Goal: Task Accomplishment & Management: Manage account settings

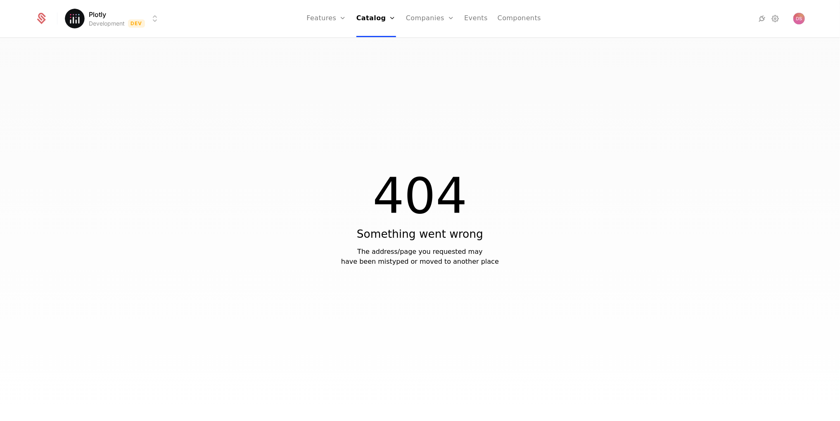
click at [253, 271] on div "404 Something went wrong The address/page you requested may have been mistyped …" at bounding box center [420, 232] width 840 height 388
click at [352, 43] on link "Features" at bounding box center [335, 45] width 38 height 10
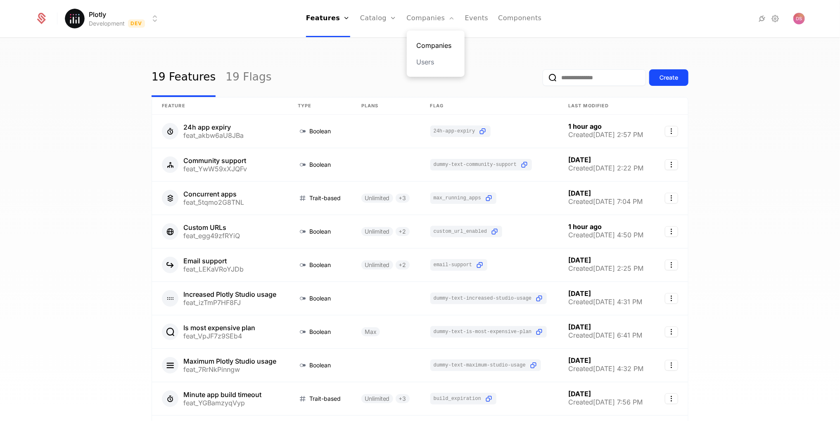
click at [429, 44] on link "Companies" at bounding box center [436, 45] width 38 height 10
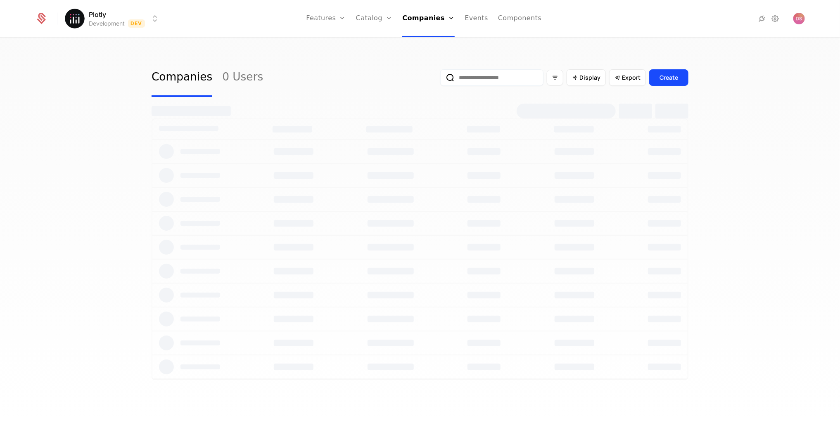
click at [121, 13] on html "Plotly Development Dev Features Features Flags Catalog Plans Add Ons Credits Co…" at bounding box center [420, 210] width 840 height 421
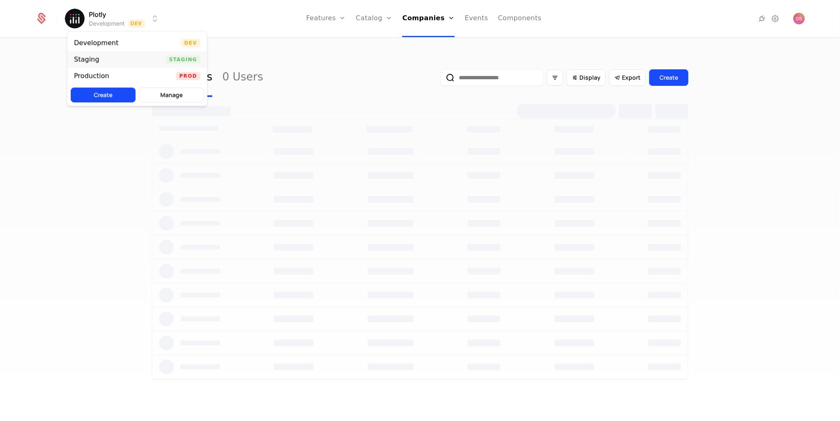
click at [124, 53] on div "Staging Staging" at bounding box center [137, 59] width 140 height 17
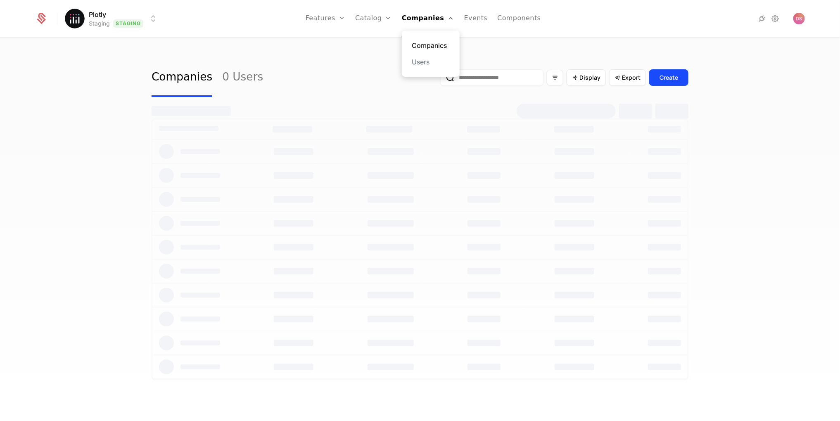
click at [434, 42] on link "Companies" at bounding box center [431, 45] width 38 height 10
click at [505, 81] on input "email" at bounding box center [491, 77] width 103 height 17
paste input "**********"
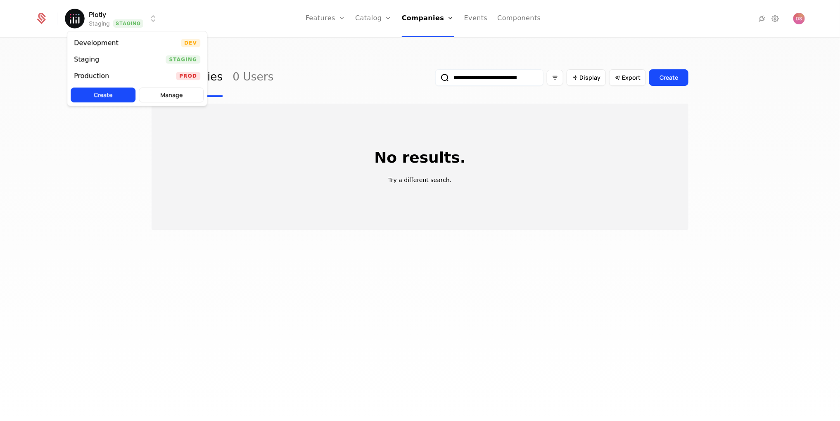
click at [139, 19] on html "**********" at bounding box center [420, 210] width 840 height 421
click at [138, 38] on div "Development Dev" at bounding box center [137, 43] width 140 height 17
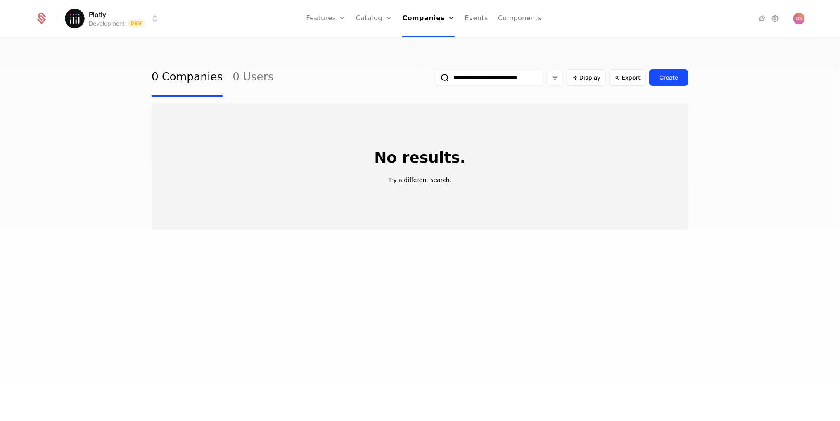
click at [507, 79] on input "**********" at bounding box center [489, 77] width 108 height 17
paste input "email"
type input "**********"
click at [435, 79] on button "submit" at bounding box center [435, 79] width 0 height 0
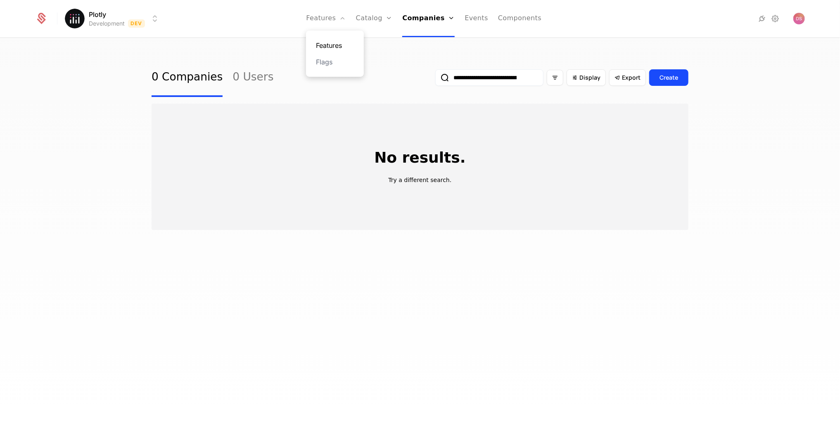
click at [331, 40] on link "Features" at bounding box center [335, 45] width 38 height 10
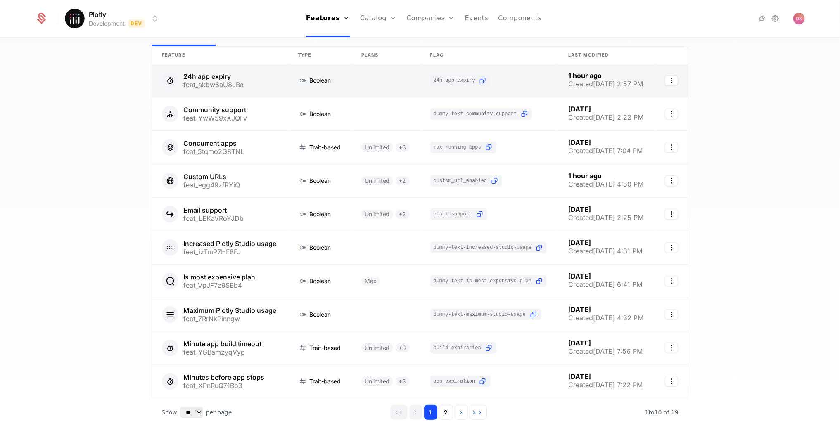
scroll to position [95, 0]
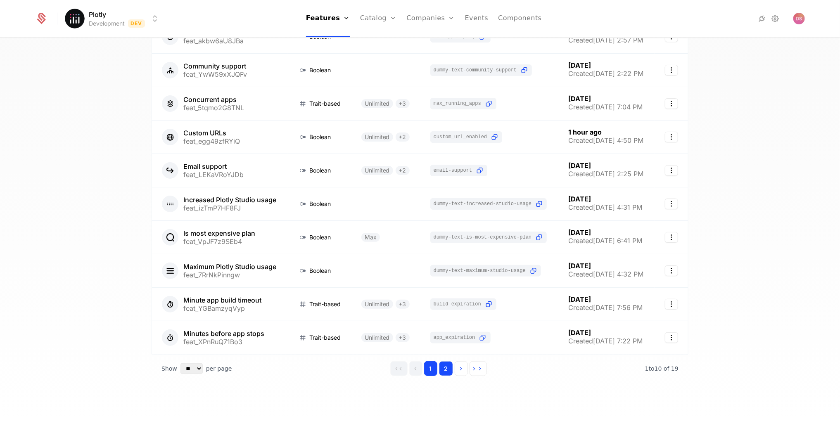
click at [449, 364] on button "2" at bounding box center [446, 369] width 14 height 15
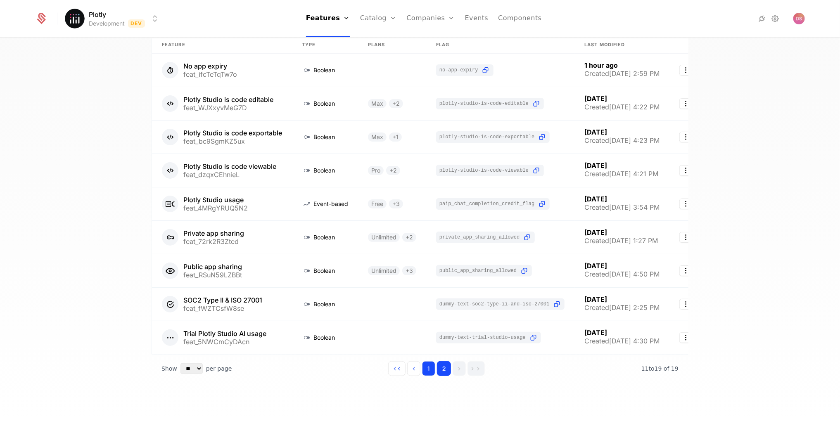
click at [427, 369] on button "1" at bounding box center [428, 369] width 13 height 15
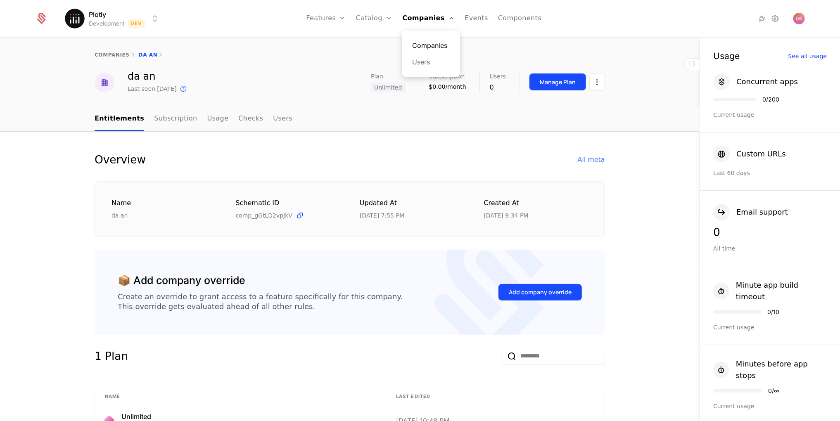
click at [431, 45] on link "Companies" at bounding box center [431, 45] width 38 height 10
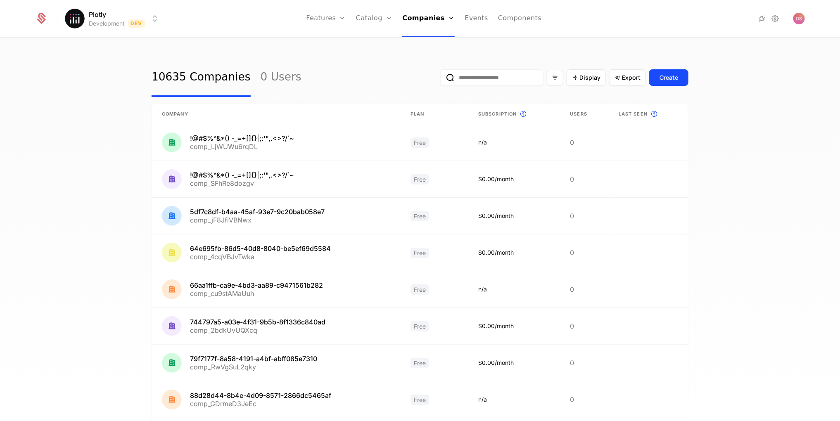
click at [527, 72] on input "email" at bounding box center [491, 77] width 103 height 17
paste input "**********"
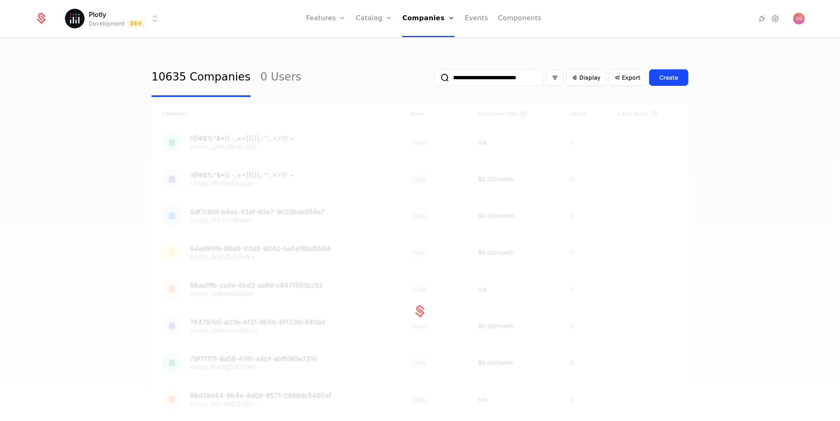
scroll to position [0, 54]
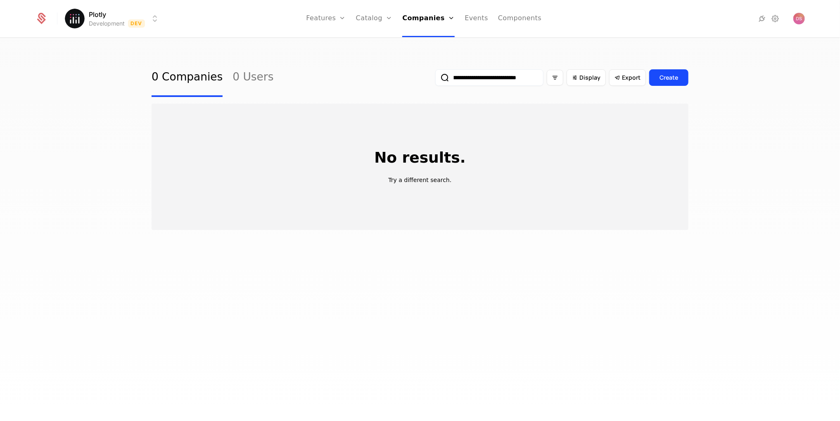
type input "**********"
click at [140, 15] on html "**********" at bounding box center [420, 210] width 840 height 421
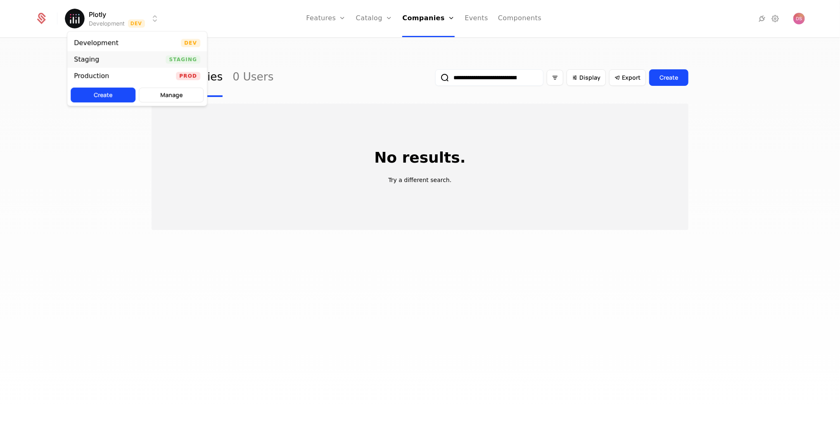
click at [145, 60] on div "Staging Staging" at bounding box center [137, 59] width 140 height 17
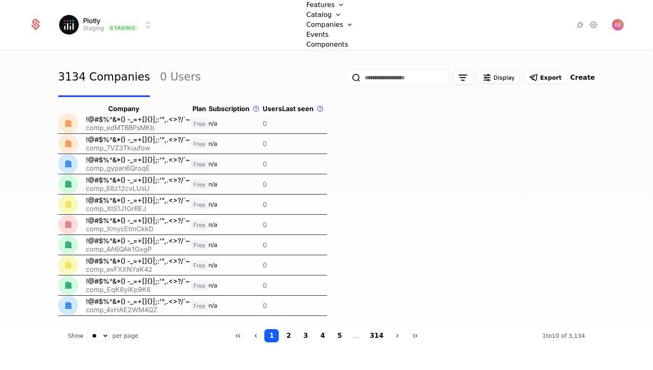
click at [393, 84] on input "email" at bounding box center [397, 77] width 103 height 17
paste input "**********"
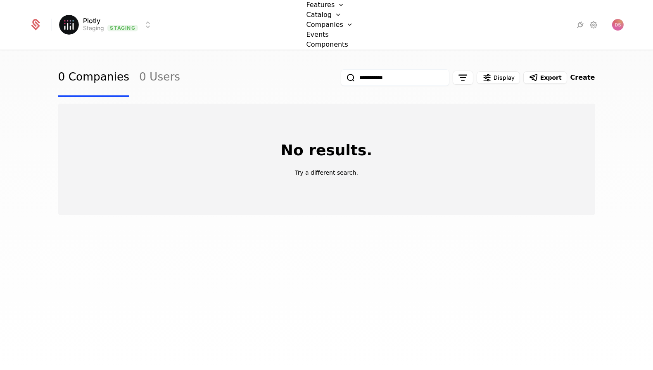
paste input "**********"
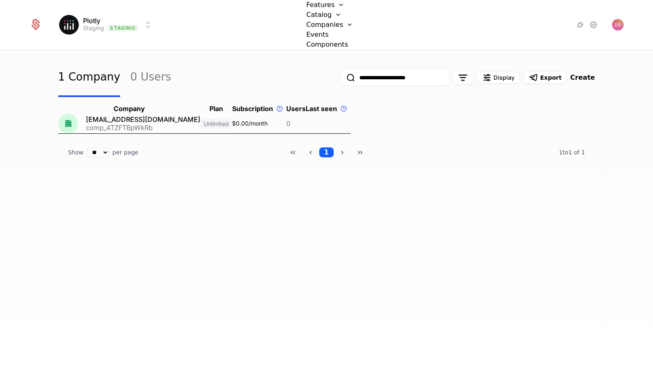
type input "**********"
click at [201, 129] on link at bounding box center [217, 124] width 32 height 20
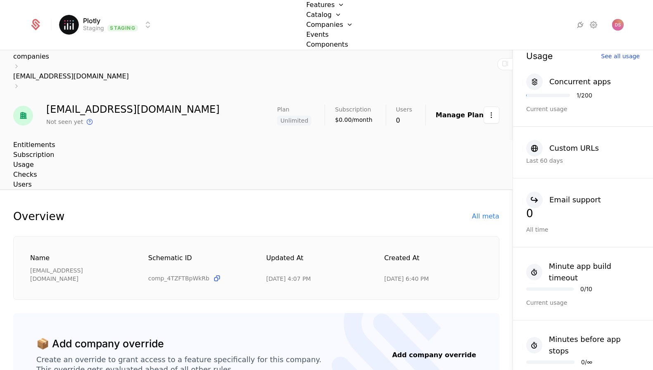
click at [493, 116] on html "Plotly Staging Staging Features Features Flags Catalog Plans Add Ons Credits Co…" at bounding box center [326, 185] width 653 height 370
click at [466, 136] on div "Edit company" at bounding box center [452, 139] width 51 height 12
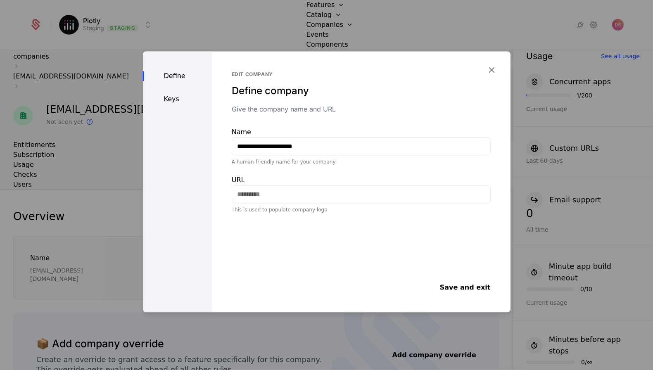
click at [166, 94] on div "Define Keys" at bounding box center [177, 181] width 69 height 261
click at [167, 95] on div "Keys" at bounding box center [177, 99] width 69 height 10
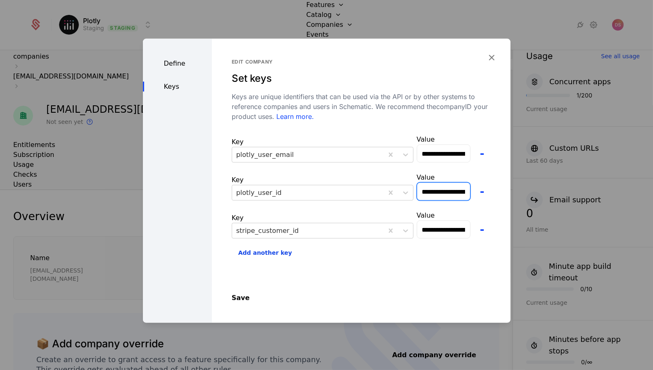
click at [441, 187] on input "**********" at bounding box center [443, 191] width 53 height 17
click at [449, 188] on input "**********" at bounding box center [443, 191] width 53 height 17
click at [364, 12] on div at bounding box center [326, 185] width 653 height 370
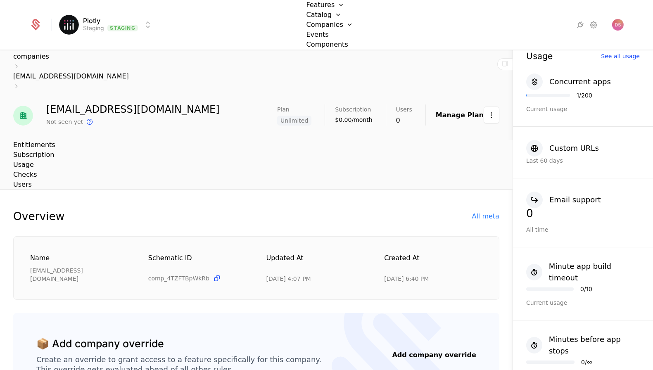
click at [140, 30] on html "Plotly Staging Staging Features Features Flags Catalog Plans Add Ons Credits Co…" at bounding box center [326, 185] width 653 height 370
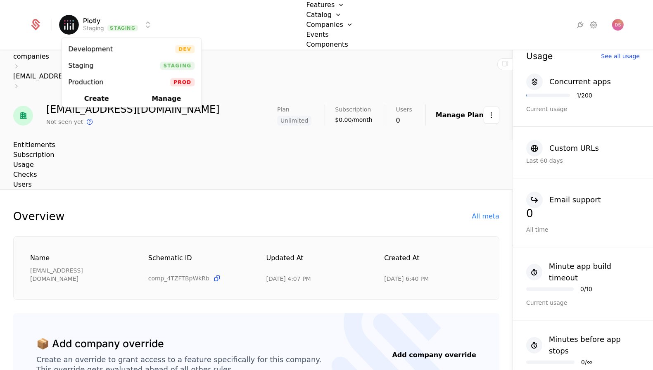
click at [331, 22] on html "Plotly Staging Staging Features Features Flags Catalog Plans Add Ons Credits Co…" at bounding box center [326, 185] width 653 height 370
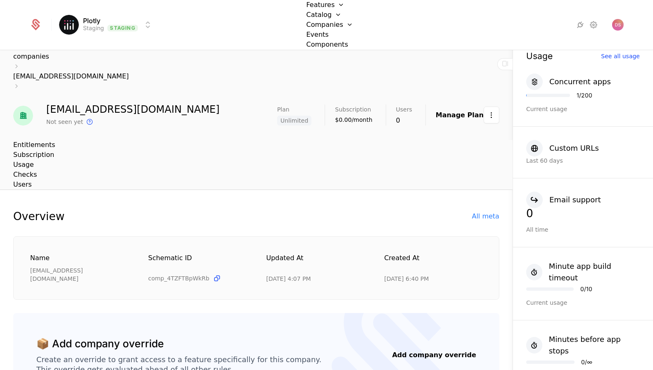
click at [332, 67] on div "Companies Users" at bounding box center [336, 67] width 58 height 40
click at [335, 58] on div "Companies Users" at bounding box center [336, 67] width 58 height 40
click at [335, 63] on link "Companies" at bounding box center [335, 60] width 38 height 7
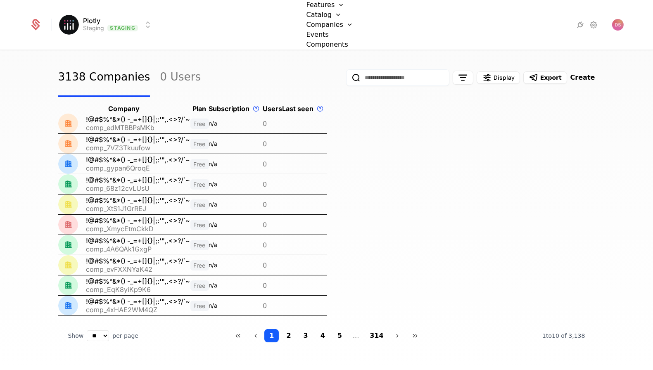
click at [399, 81] on input "email" at bounding box center [397, 77] width 103 height 17
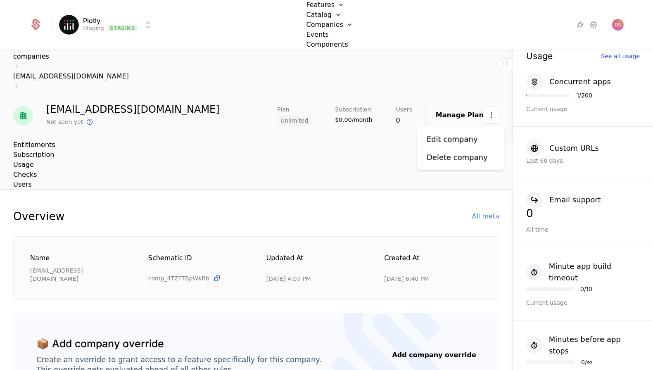
click at [495, 118] on html "Plotly Staging Staging Features Features Flags Catalog Plans Add Ons Credits Co…" at bounding box center [326, 185] width 653 height 370
drag, startPoint x: 468, startPoint y: 148, endPoint x: 466, endPoint y: 140, distance: 7.8
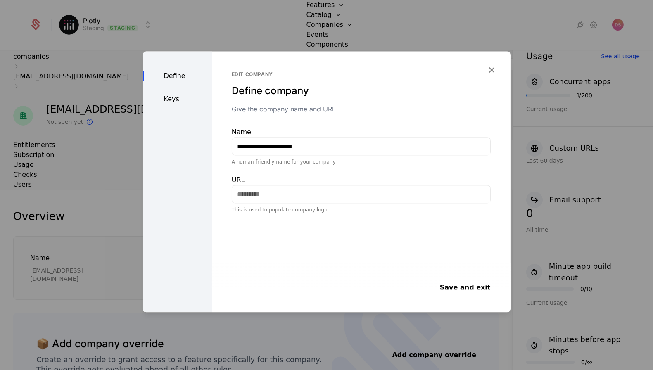
click at [173, 101] on div "Keys" at bounding box center [177, 99] width 69 height 10
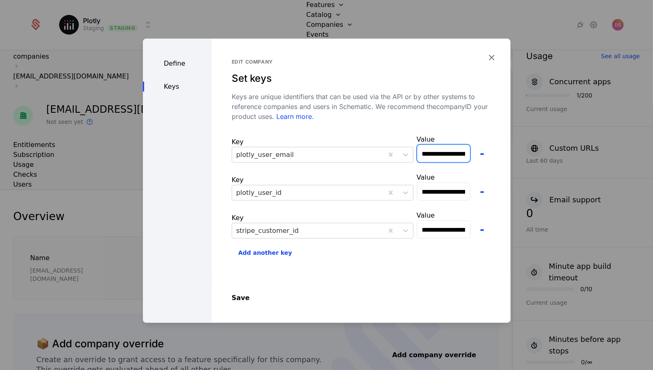
click at [448, 152] on input "**********" at bounding box center [443, 153] width 53 height 17
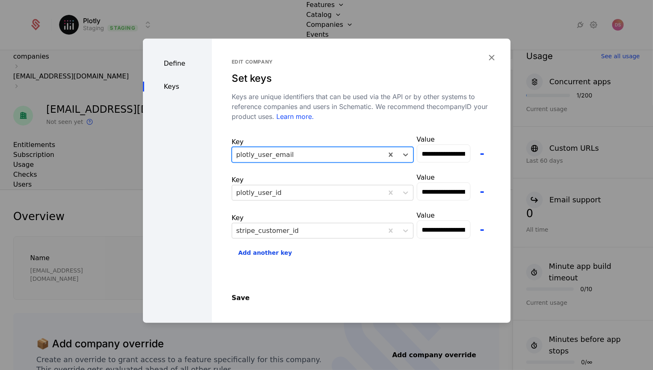
click at [323, 152] on div at bounding box center [307, 155] width 143 height 12
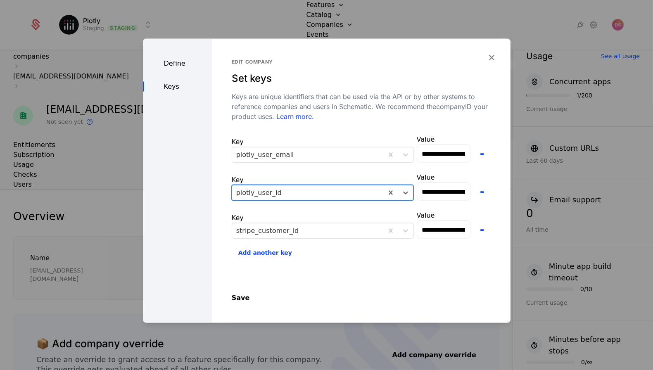
click at [305, 193] on div at bounding box center [307, 193] width 143 height 12
click at [284, 191] on div at bounding box center [307, 193] width 143 height 12
click at [267, 23] on div at bounding box center [326, 185] width 653 height 370
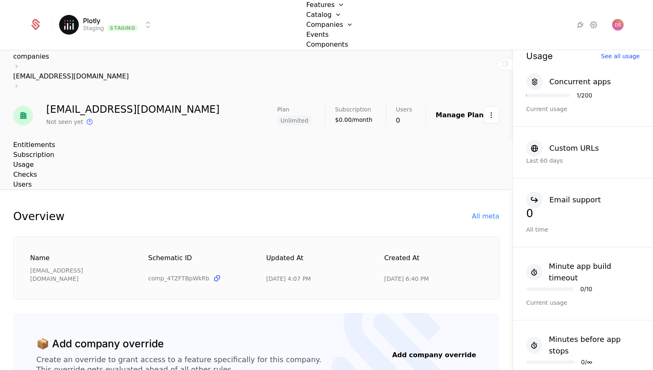
click at [333, 93] on link "Configuration" at bounding box center [337, 90] width 43 height 7
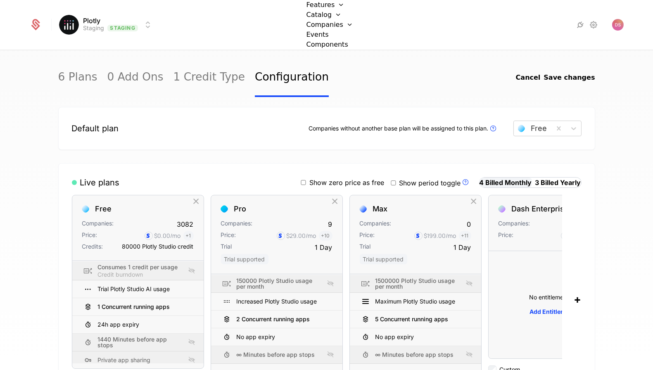
click at [75, 75] on link "6 Plans" at bounding box center [77, 77] width 39 height 39
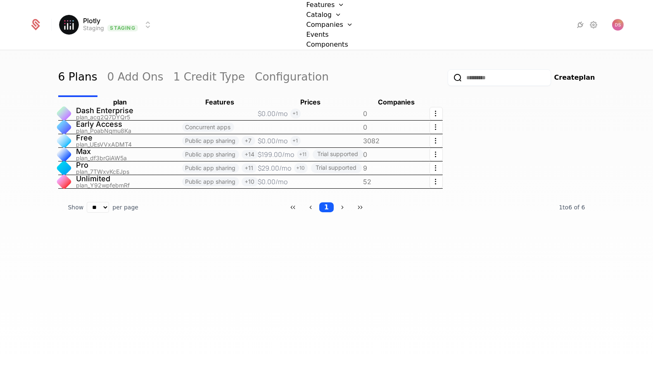
click at [136, 182] on link at bounding box center [120, 181] width 124 height 13
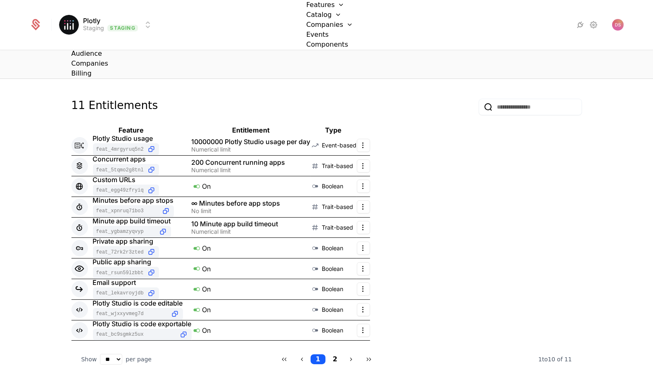
scroll to position [121, 0]
click at [217, 139] on div "10000000 Plotly Studio usage per day" at bounding box center [251, 141] width 119 height 7
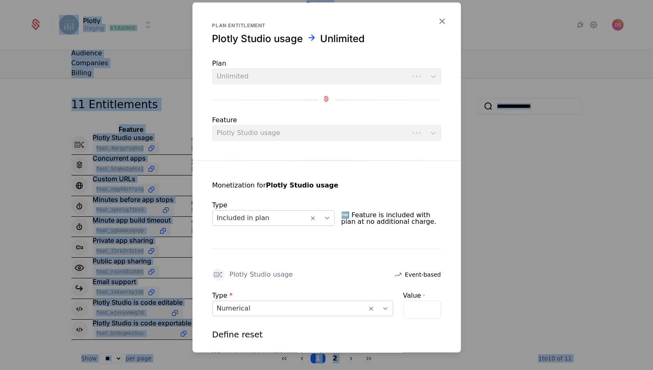
click at [217, 139] on div "Feature Plotly Studio usage" at bounding box center [326, 128] width 229 height 26
copy body "Plotly Staging Staging Features Features Flags Catalog Plans Add Ons Credits Co…"
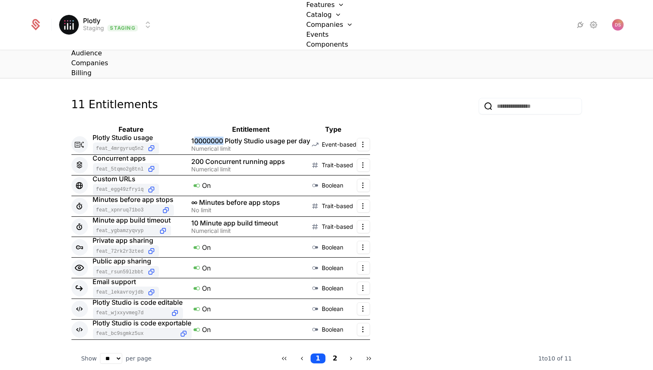
drag, startPoint x: 226, startPoint y: 140, endPoint x: 194, endPoint y: 141, distance: 31.8
click at [194, 141] on div "10000000 Plotly Studio usage per day" at bounding box center [251, 141] width 119 height 7
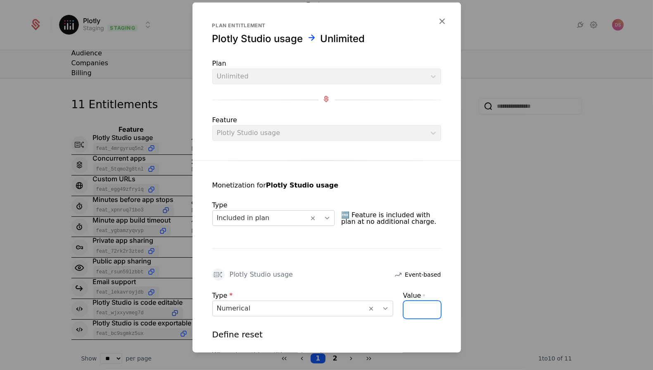
click at [414, 307] on div "********" at bounding box center [422, 310] width 38 height 18
drag, startPoint x: 418, startPoint y: 307, endPoint x: 412, endPoint y: 307, distance: 5.4
click at [412, 307] on div "********" at bounding box center [422, 310] width 38 height 18
click at [404, 309] on input "********" at bounding box center [409, 309] width 10 height 17
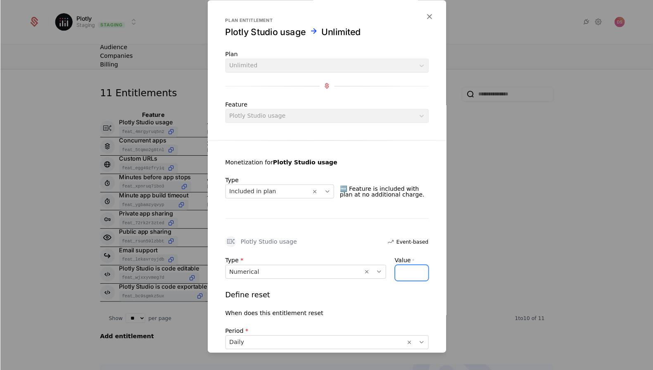
scroll to position [121, 0]
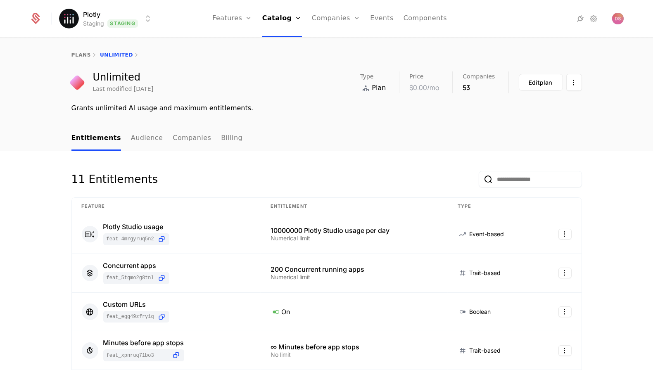
scroll to position [11, 0]
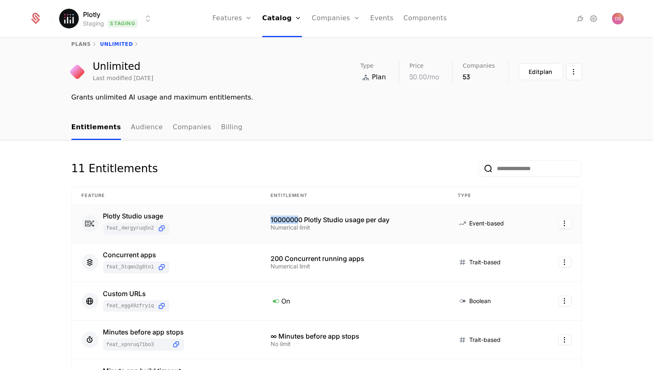
drag, startPoint x: 300, startPoint y: 222, endPoint x: 264, endPoint y: 221, distance: 36.8
click at [264, 221] on td "10000000 Plotly Studio usage per day Numerical limit" at bounding box center [354, 224] width 187 height 39
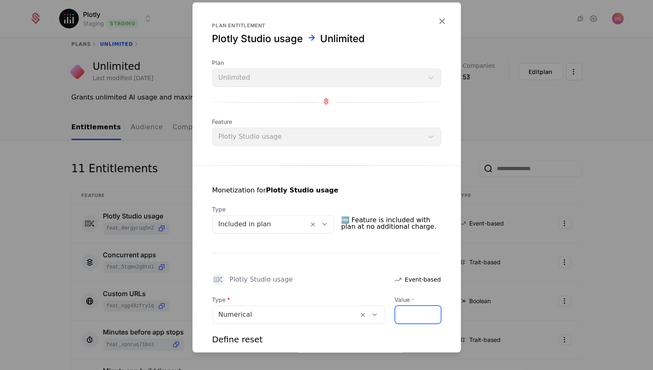
click at [413, 313] on input "********" at bounding box center [417, 314] width 45 height 17
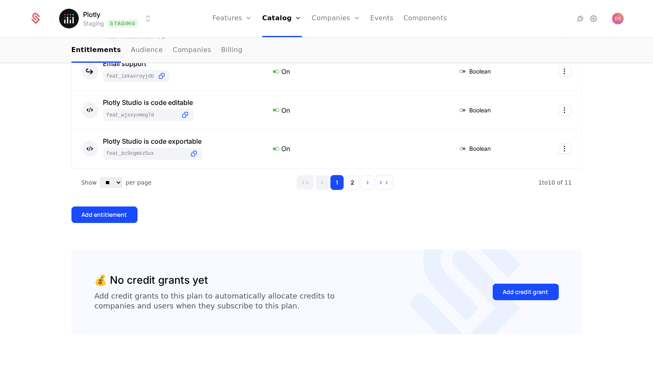
scroll to position [441, 0]
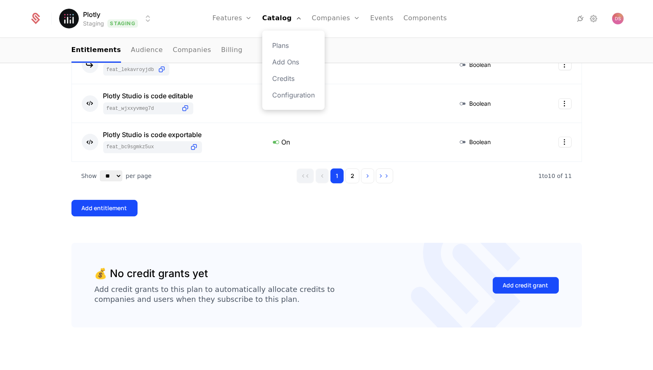
click at [297, 39] on div "Plans Add Ons Credits Configuration" at bounding box center [293, 70] width 62 height 79
click at [297, 48] on link "Plans" at bounding box center [293, 45] width 43 height 10
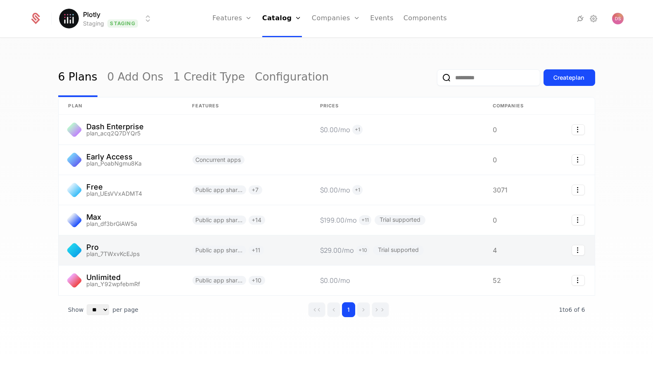
click at [137, 240] on link at bounding box center [121, 251] width 124 height 30
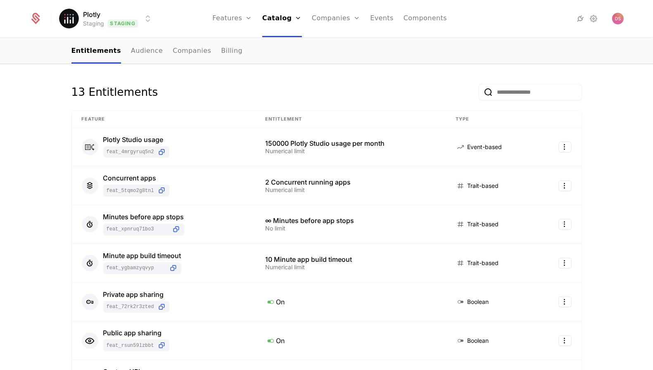
scroll to position [93, 0]
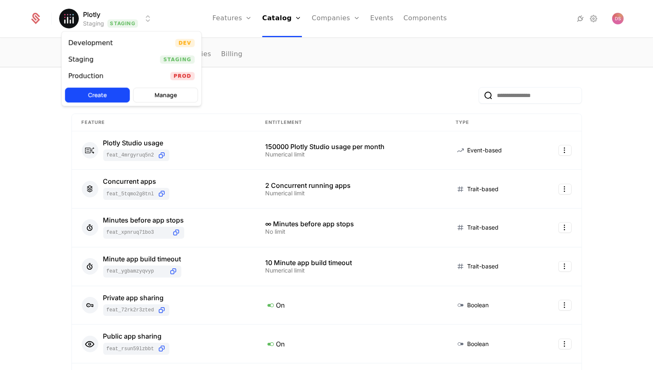
click at [146, 12] on html "Plotly Staging Staging Features Features Flags Catalog Plans Add Ons Credits Co…" at bounding box center [326, 185] width 653 height 370
click at [147, 45] on div "Development Dev" at bounding box center [132, 43] width 140 height 17
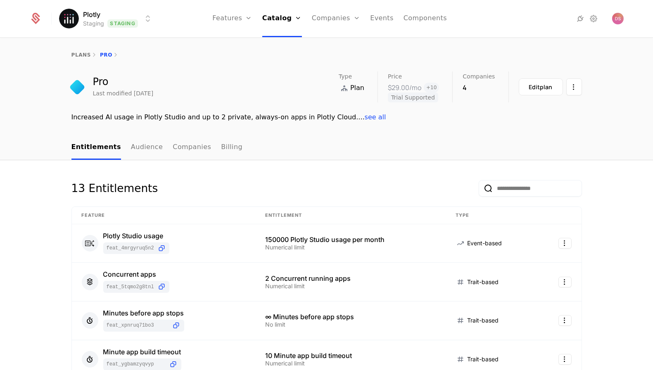
click at [129, 22] on html "Plotly Staging Staging Features Features Flags Catalog Plans Add Ons Credits Co…" at bounding box center [326, 185] width 653 height 370
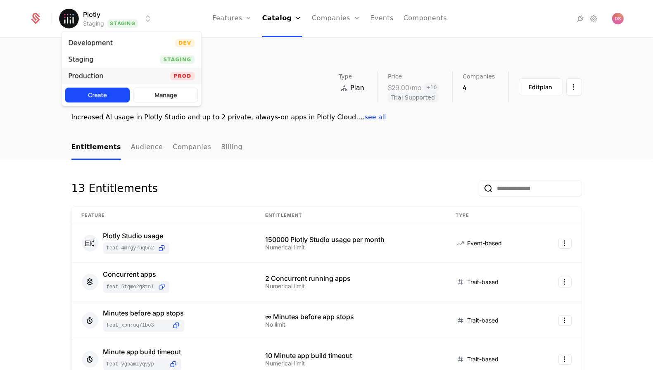
click at [127, 74] on div "Production Prod" at bounding box center [132, 76] width 140 height 17
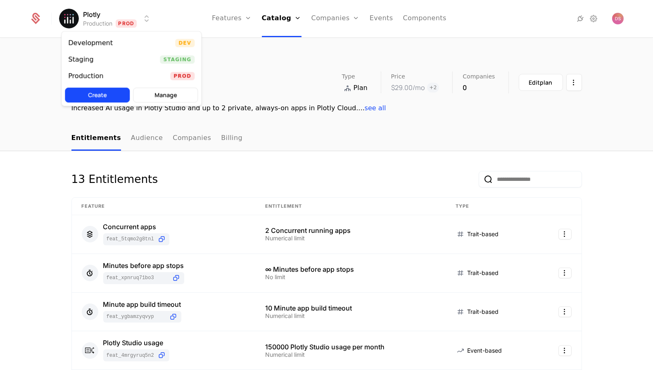
click at [133, 20] on html "Plotly Production Prod Features Features Flags Catalog Plans Add Ons Credits Co…" at bounding box center [326, 185] width 653 height 370
click at [133, 46] on div "Development Dev" at bounding box center [132, 43] width 140 height 17
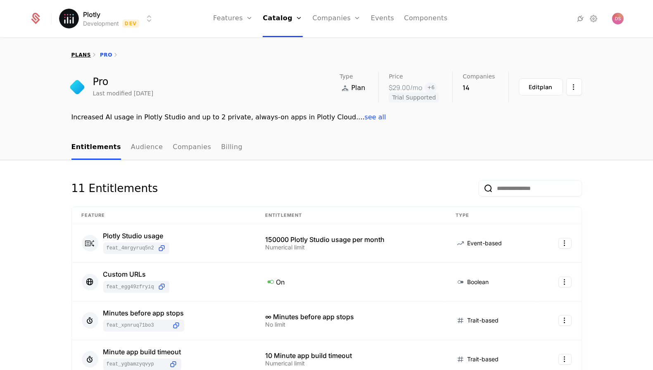
click at [81, 57] on link "plans" at bounding box center [80, 55] width 19 height 6
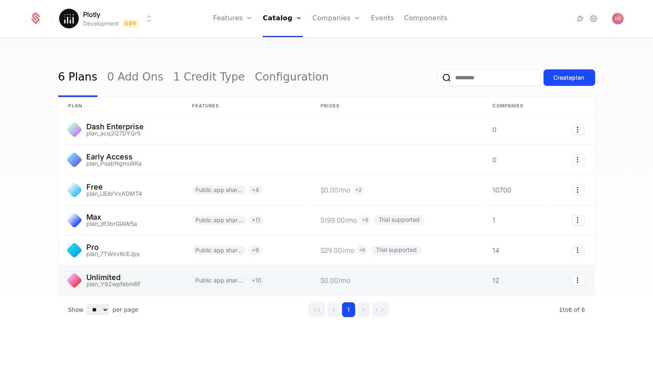
click at [141, 268] on link at bounding box center [121, 281] width 124 height 30
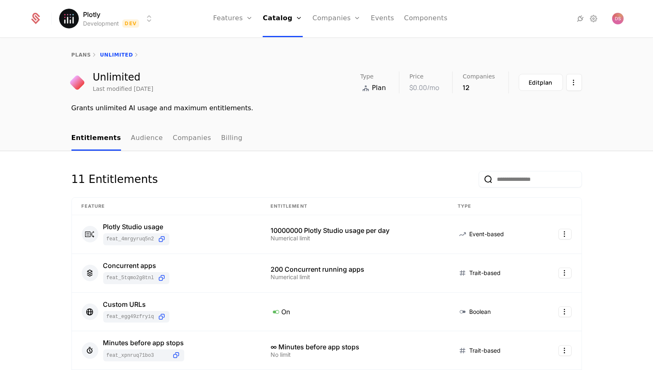
click at [138, 26] on html "Plotly Development Dev Features Features Flags Catalog Plans Add Ons Credits Co…" at bounding box center [326, 185] width 653 height 370
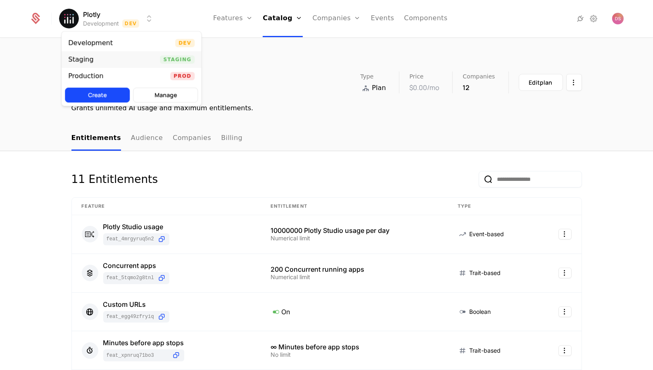
click at [136, 62] on div "Staging Staging" at bounding box center [132, 59] width 140 height 17
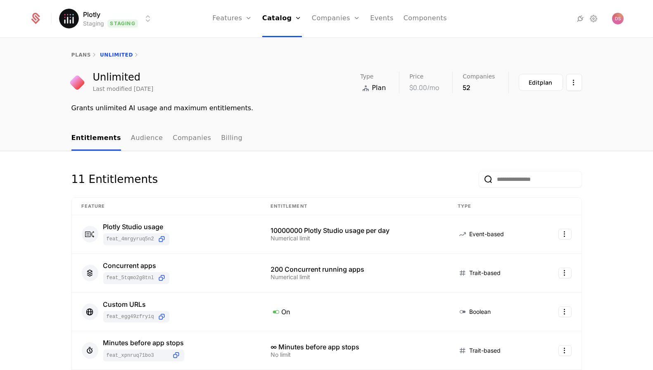
click at [143, 18] on html "Plotly Staging Staging Features Features Flags Catalog Plans Add Ons Credits Co…" at bounding box center [326, 185] width 653 height 370
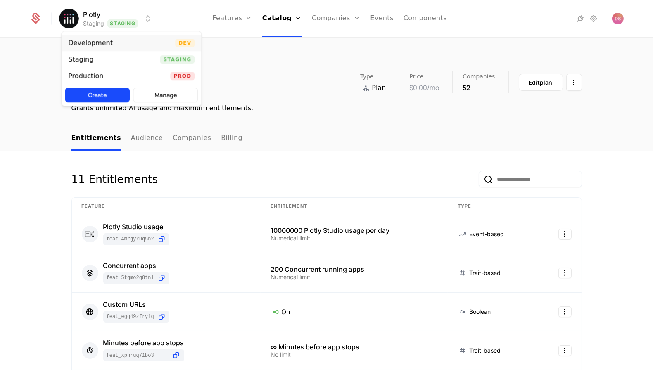
click at [143, 35] on div "Development Dev" at bounding box center [132, 43] width 140 height 17
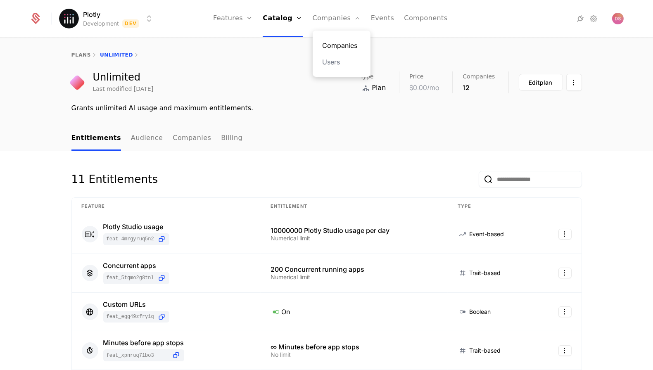
click at [328, 40] on link "Companies" at bounding box center [342, 45] width 38 height 10
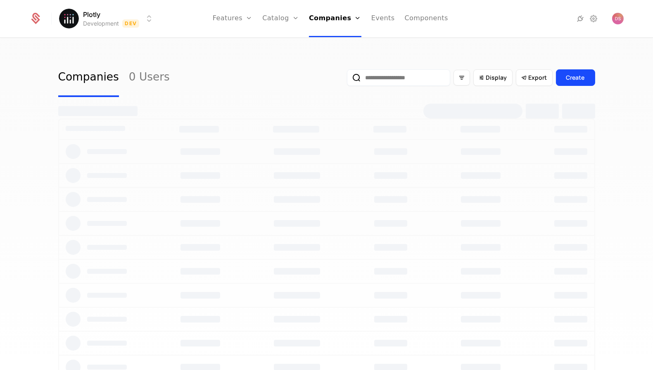
click at [416, 80] on input "email" at bounding box center [398, 77] width 103 height 17
type input "**********"
click at [119, 17] on html "**********" at bounding box center [326, 185] width 653 height 370
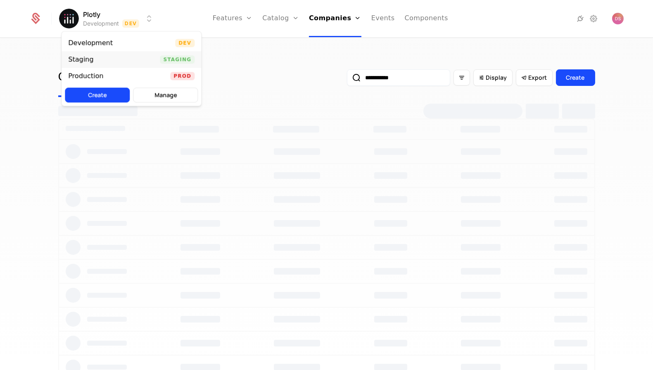
click at [132, 59] on div "Staging Staging" at bounding box center [132, 59] width 140 height 17
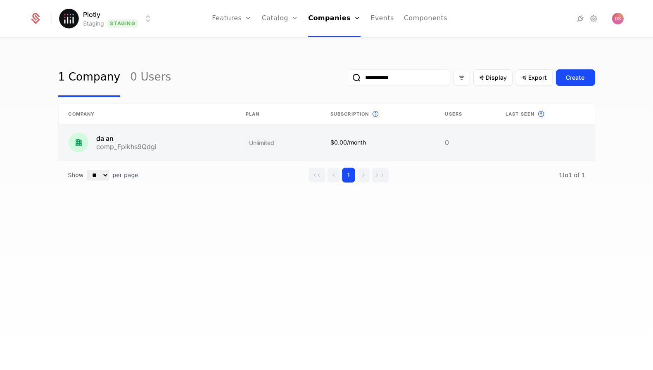
click at [178, 145] on link at bounding box center [148, 142] width 178 height 36
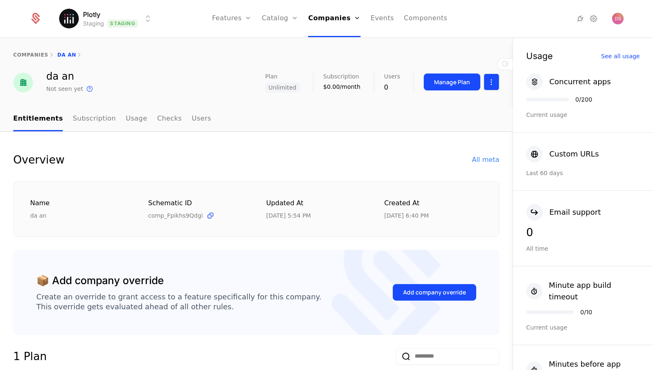
click at [495, 83] on html "Plotly Staging Staging Features Features Flags Catalog Plans Add Ons Credits Co…" at bounding box center [326, 185] width 653 height 370
click at [462, 106] on div "Edit company" at bounding box center [452, 106] width 51 height 12
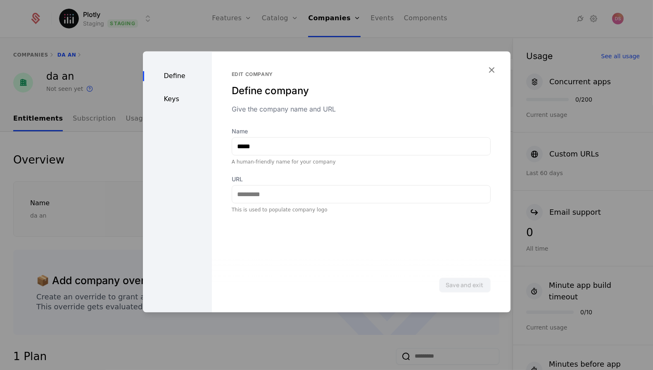
click at [183, 104] on div "Keys" at bounding box center [177, 99] width 69 height 10
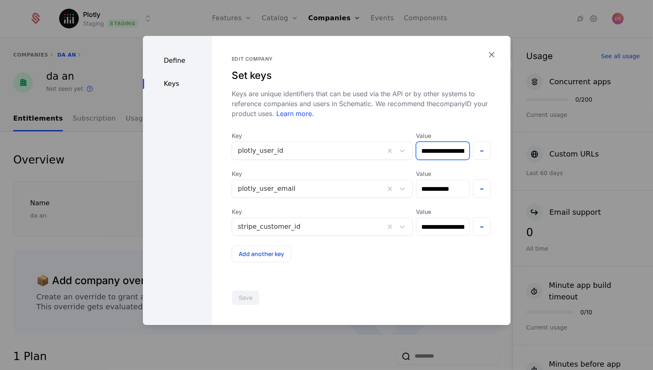
click at [422, 157] on input "**********" at bounding box center [442, 150] width 53 height 17
click at [219, 23] on div at bounding box center [326, 185] width 653 height 370
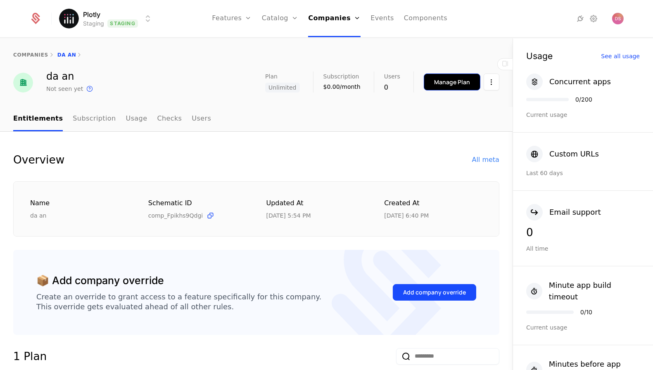
click at [469, 79] on div "Manage Plan" at bounding box center [452, 82] width 36 height 8
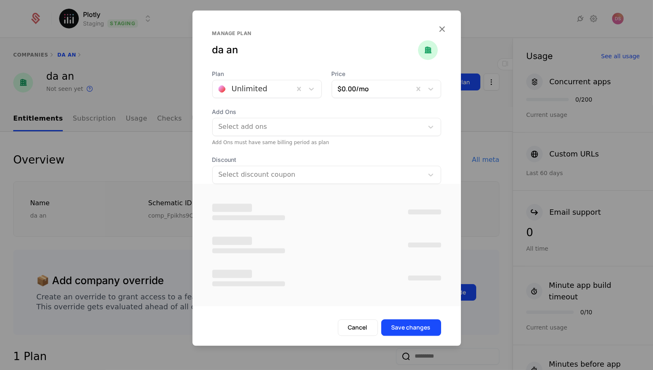
click at [280, 90] on div at bounding box center [254, 89] width 70 height 12
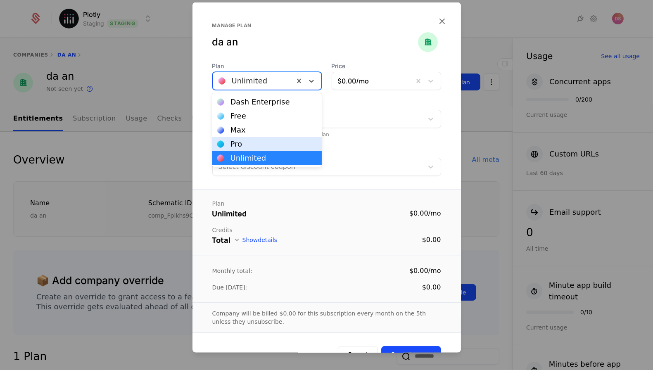
click at [259, 147] on div "Pro" at bounding box center [267, 143] width 100 height 7
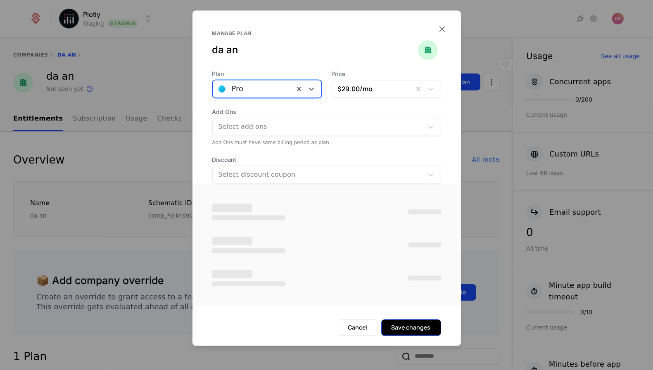
click at [419, 329] on button "Save changes" at bounding box center [411, 327] width 60 height 17
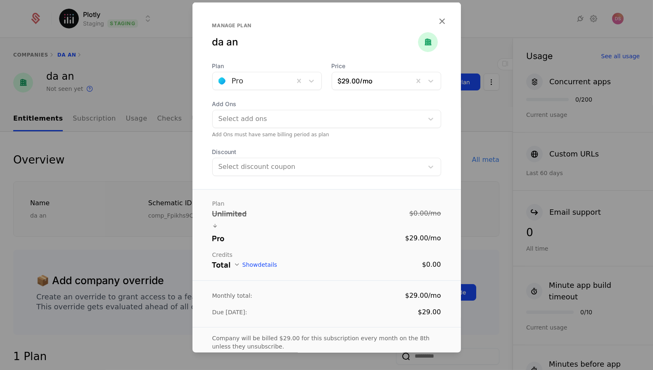
click at [497, 172] on div at bounding box center [326, 185] width 653 height 370
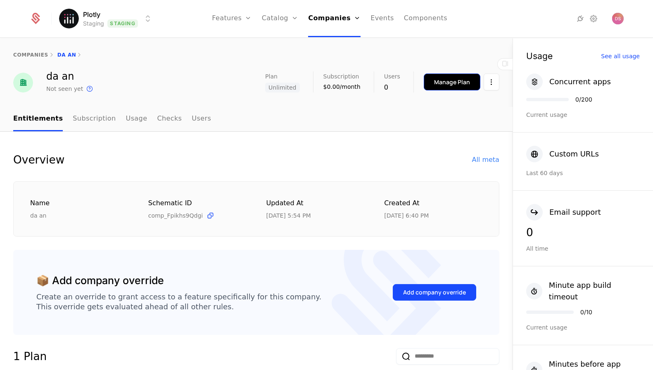
click at [446, 82] on div "Manage Plan" at bounding box center [452, 82] width 36 height 8
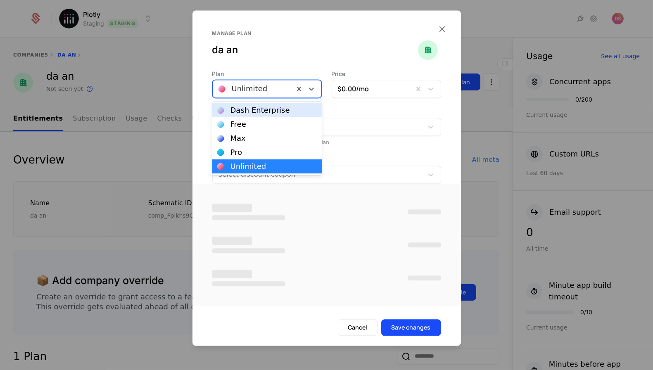
click at [288, 93] on div "Unlimited" at bounding box center [253, 88] width 81 height 15
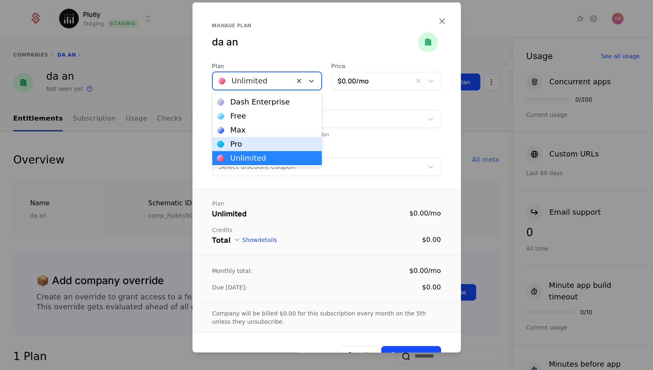
click at [281, 145] on div "Pro" at bounding box center [267, 143] width 100 height 7
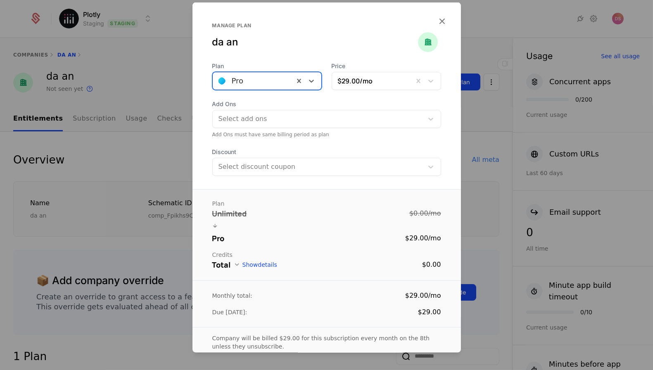
scroll to position [43, 0]
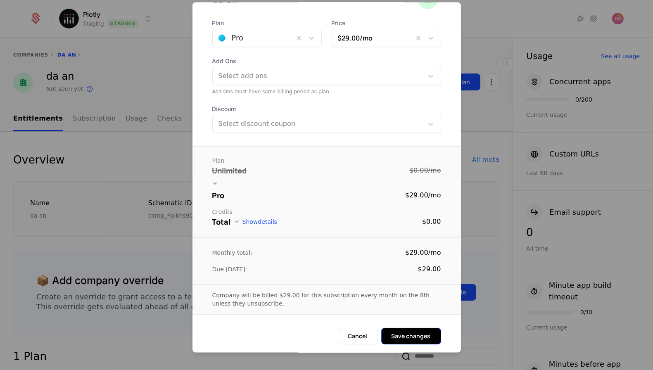
click at [417, 336] on button "Save changes" at bounding box center [411, 336] width 60 height 17
click at [485, 167] on div at bounding box center [326, 185] width 653 height 370
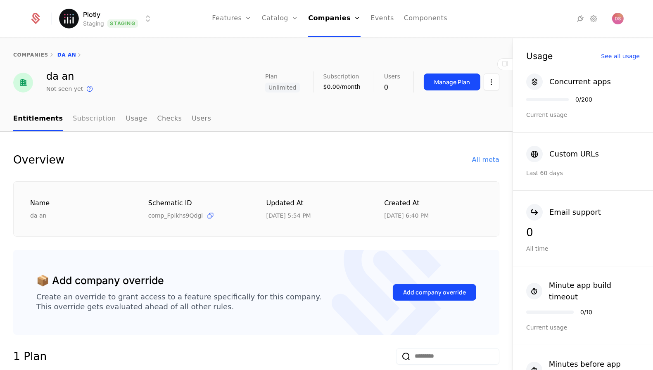
click at [81, 115] on link "Subscription" at bounding box center [94, 119] width 43 height 24
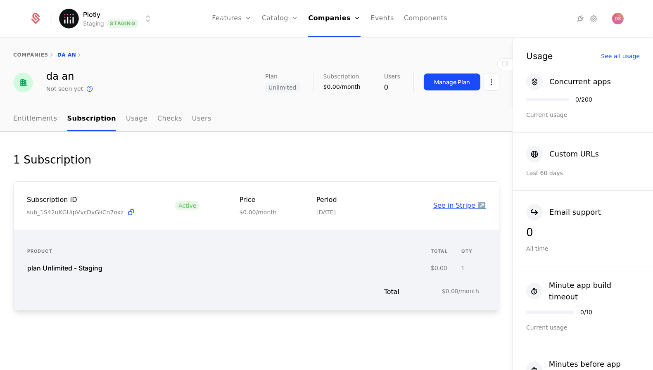
click at [448, 203] on link "See in Stripe ↗️" at bounding box center [459, 206] width 52 height 8
click at [445, 205] on link "See in Stripe ↗️" at bounding box center [459, 206] width 52 height 8
click at [331, 131] on nav "Entitlements Subscription Usage Checks Users" at bounding box center [256, 119] width 486 height 24
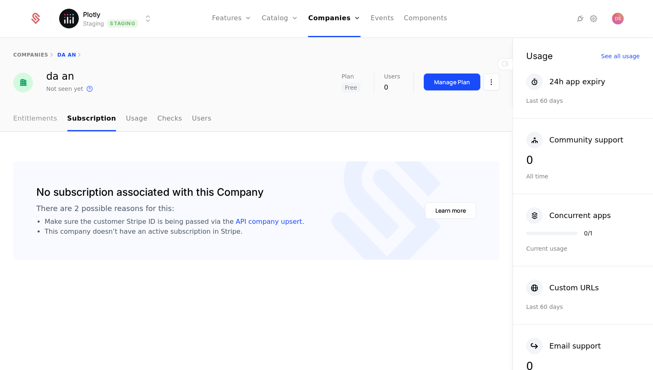
click at [35, 119] on link "Entitlements" at bounding box center [35, 119] width 44 height 24
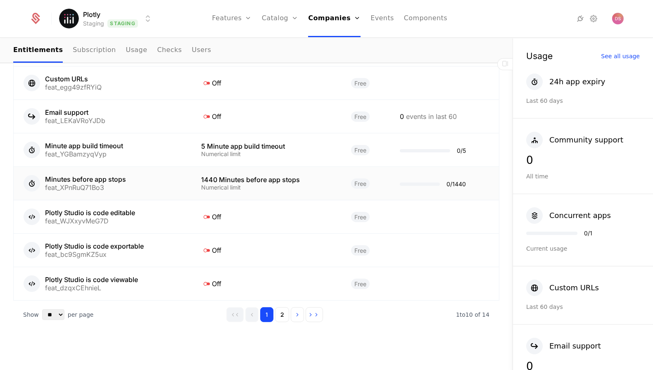
scroll to position [540, 0]
click at [284, 309] on button "2" at bounding box center [282, 316] width 14 height 15
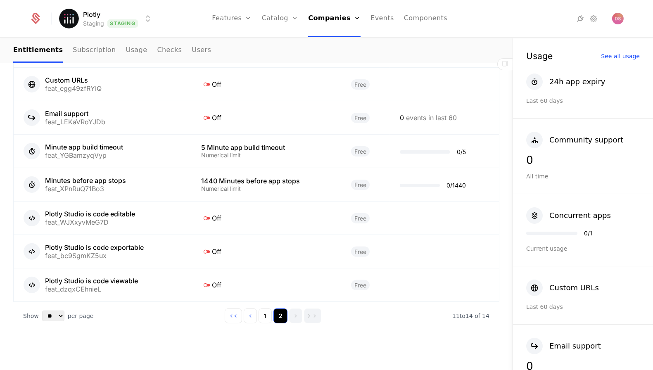
scroll to position [342, 0]
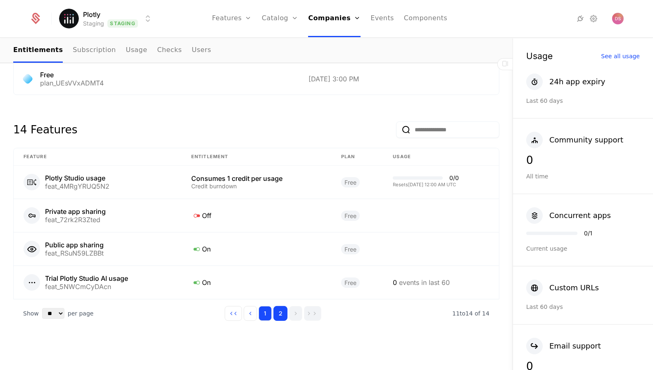
click at [266, 310] on button "1" at bounding box center [265, 313] width 13 height 15
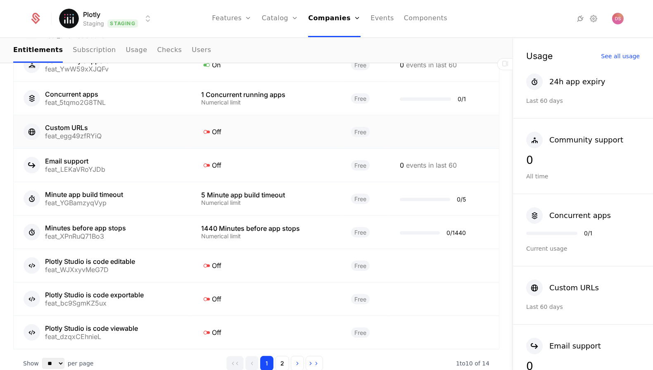
scroll to position [493, 0]
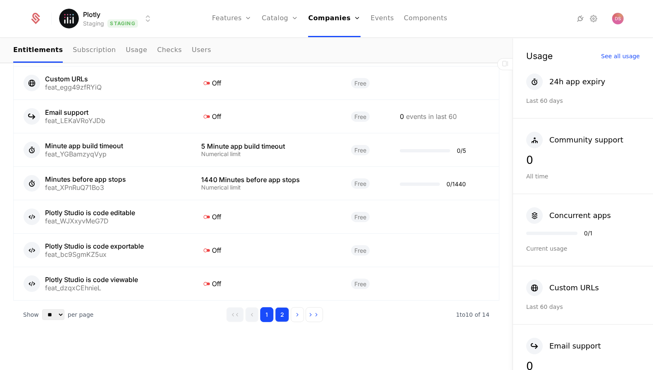
click at [281, 308] on button "2" at bounding box center [282, 314] width 14 height 15
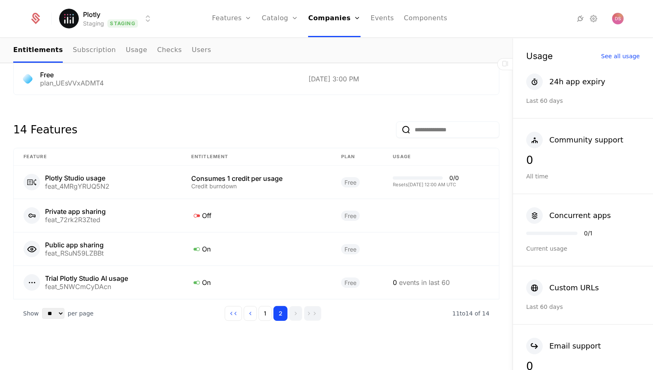
drag, startPoint x: 265, startPoint y: 309, endPoint x: 338, endPoint y: 95, distance: 226.2
click at [338, 95] on div "Overview All meta Name da an Schematic ID comp_Fpikhs9Qdgi Updated at 9/8/25, 5…" at bounding box center [256, 82] width 486 height 545
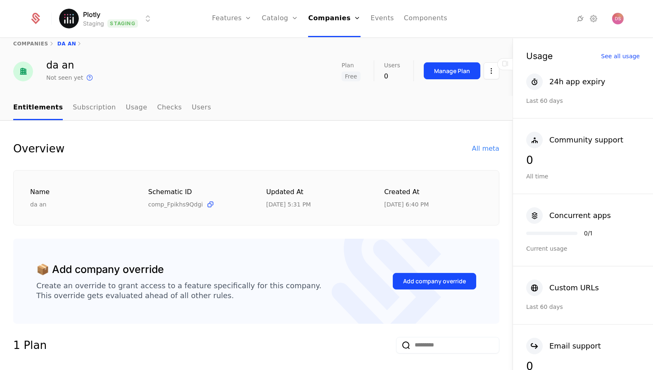
scroll to position [10, 0]
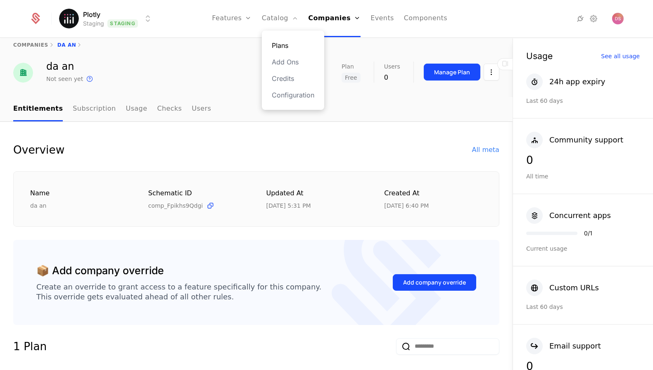
click at [288, 48] on link "Plans" at bounding box center [293, 45] width 43 height 10
click at [466, 74] on div "Manage Plan" at bounding box center [452, 72] width 36 height 8
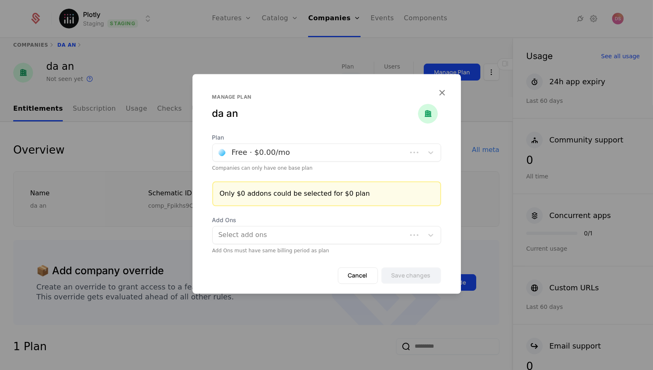
click at [292, 150] on div at bounding box center [310, 153] width 183 height 12
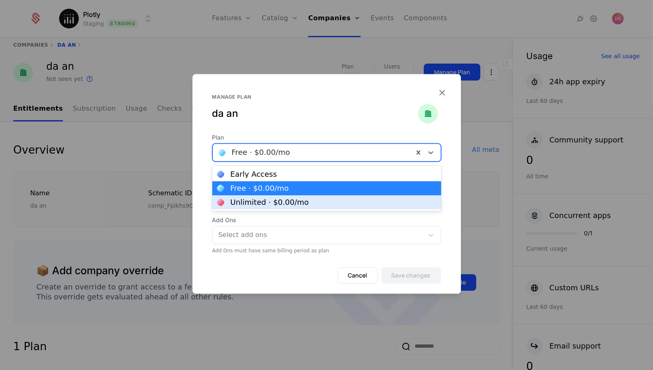
click at [285, 200] on div "Unlimited · $0.00 /mo" at bounding box center [270, 202] width 79 height 7
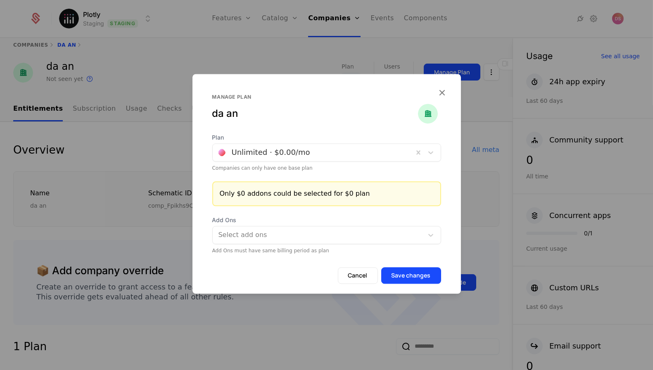
click at [406, 284] on div "Cancel Save changes" at bounding box center [327, 280] width 269 height 26
click at [406, 272] on button "Save changes" at bounding box center [411, 275] width 60 height 17
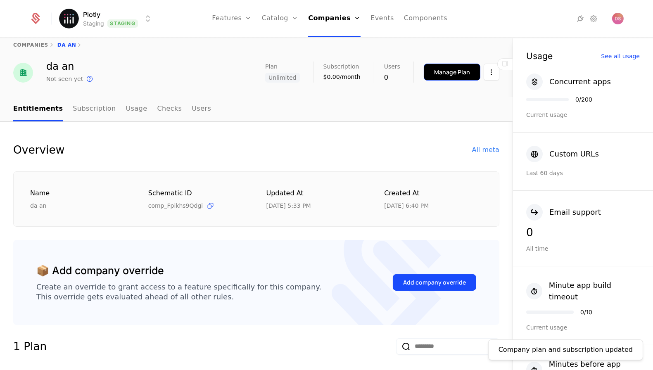
click at [440, 71] on div "Manage Plan" at bounding box center [452, 72] width 36 height 8
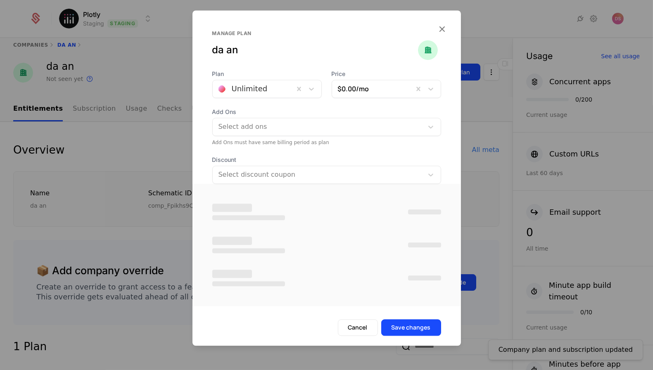
click at [289, 88] on div "Unlimited" at bounding box center [253, 88] width 81 height 15
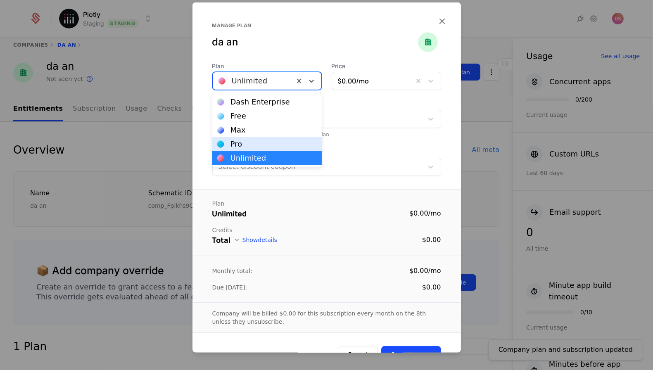
click at [257, 143] on div "Pro" at bounding box center [267, 143] width 100 height 7
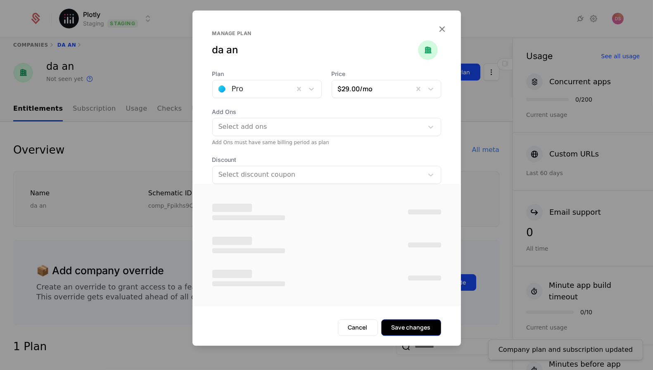
click at [399, 328] on button "Save changes" at bounding box center [411, 327] width 60 height 17
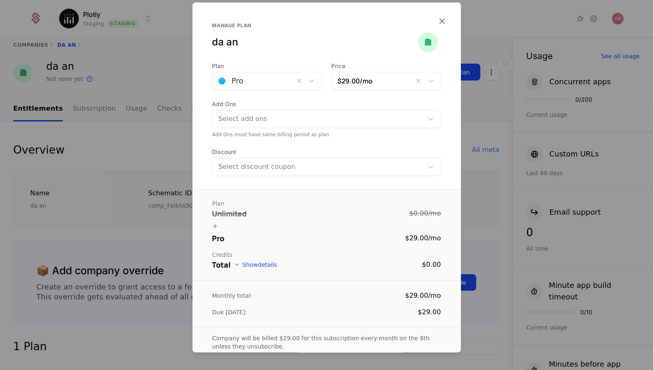
click at [484, 139] on div at bounding box center [326, 185] width 653 height 370
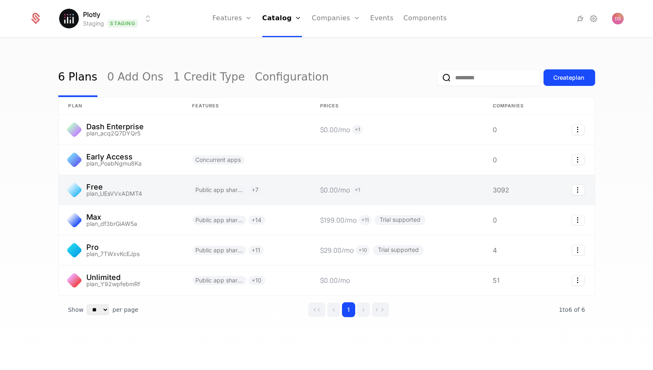
click at [119, 192] on link at bounding box center [121, 190] width 124 height 30
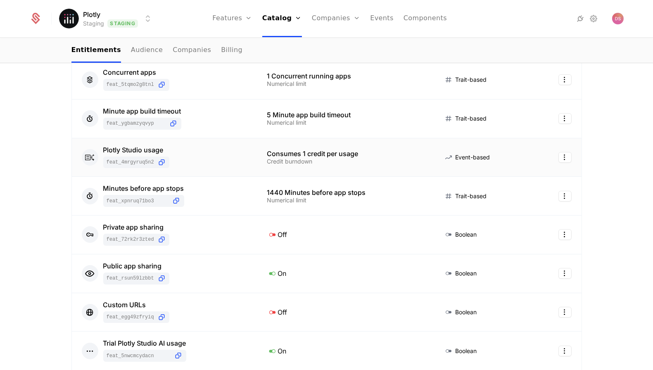
scroll to position [137, 0]
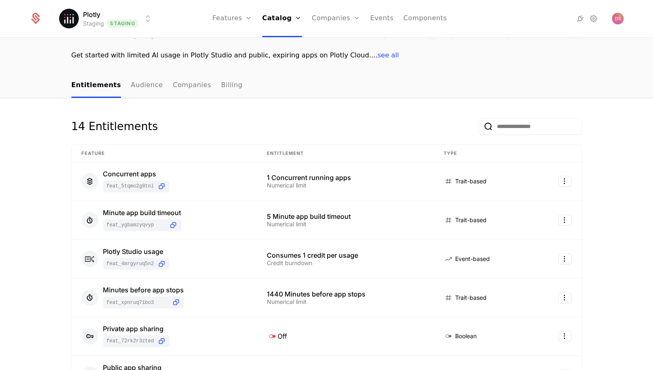
scroll to position [58, 0]
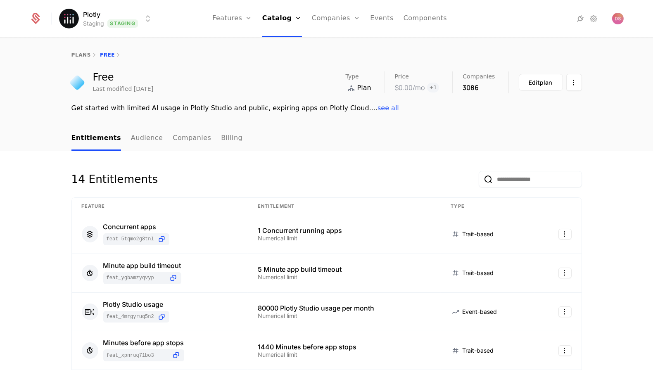
click at [480, 91] on div "3086" at bounding box center [479, 88] width 32 height 10
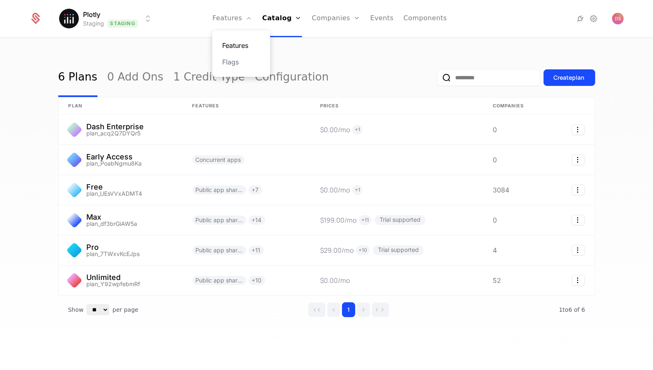
click at [260, 49] on link "Features" at bounding box center [241, 45] width 38 height 10
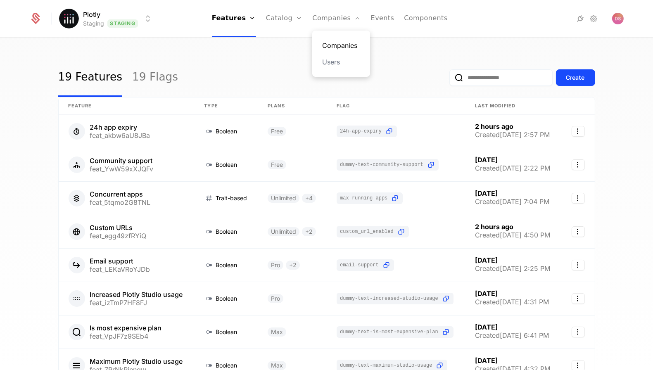
click at [340, 45] on link "Companies" at bounding box center [341, 45] width 38 height 10
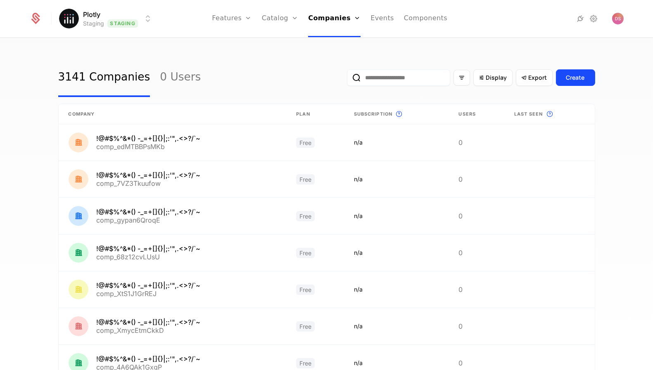
click at [420, 84] on input "email" at bounding box center [398, 77] width 103 height 17
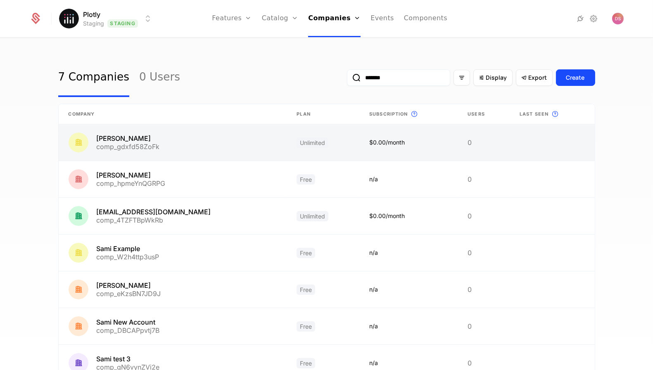
type input "*******"
click at [218, 141] on link at bounding box center [173, 142] width 228 height 36
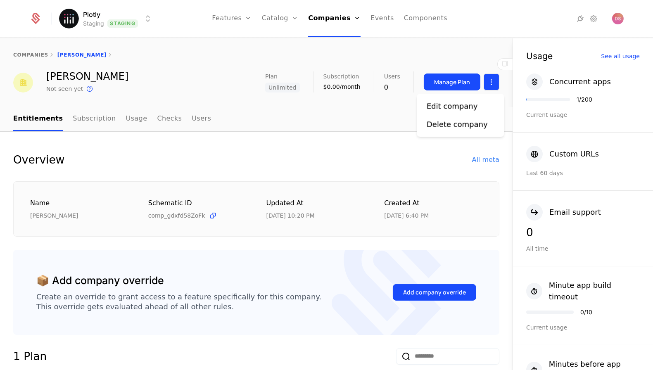
click at [497, 77] on html "Plotly Staging Staging Features Features Flags Catalog Plans Add Ons Credits Co…" at bounding box center [326, 185] width 653 height 370
click at [476, 100] on div "Edit company Delete company" at bounding box center [461, 115] width 88 height 43
click at [470, 104] on div "Edit company" at bounding box center [452, 106] width 51 height 12
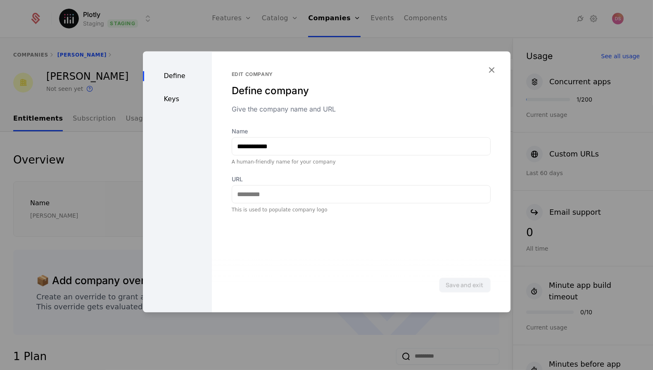
click at [181, 102] on div "Keys" at bounding box center [177, 99] width 69 height 10
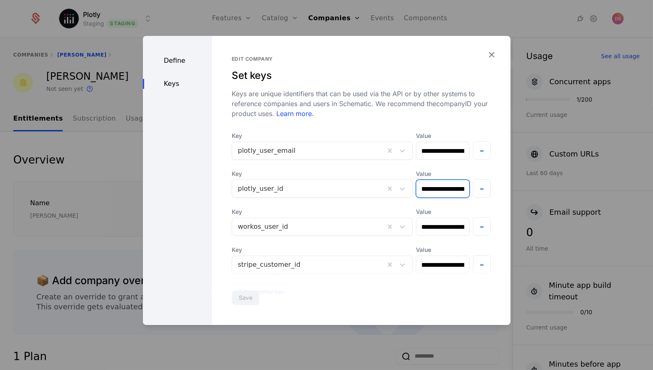
drag, startPoint x: 454, startPoint y: 189, endPoint x: 356, endPoint y: 189, distance: 98.3
click at [356, 189] on div "**********" at bounding box center [361, 184] width 259 height 28
paste input "**********"
paste input "text"
drag, startPoint x: 441, startPoint y: 189, endPoint x: 288, endPoint y: 189, distance: 153.3
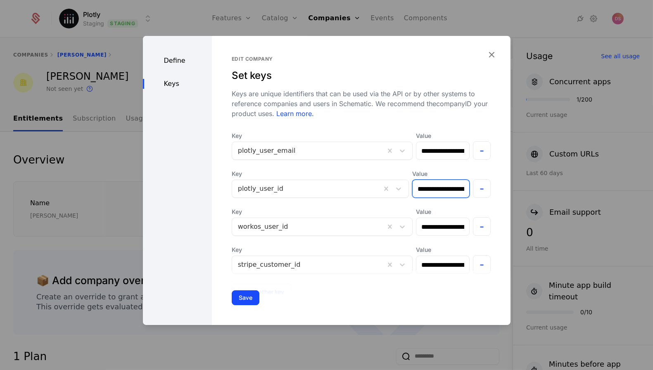
click at [288, 189] on div "**********" at bounding box center [361, 184] width 259 height 28
type input "**********"
click at [252, 295] on button "Save" at bounding box center [246, 297] width 28 height 15
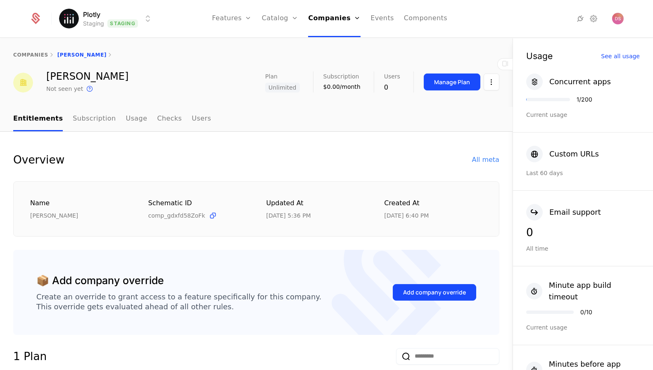
click at [114, 19] on html "Plotly Staging Staging Features Features Flags Catalog Plans Add Ons Credits Co…" at bounding box center [326, 185] width 653 height 370
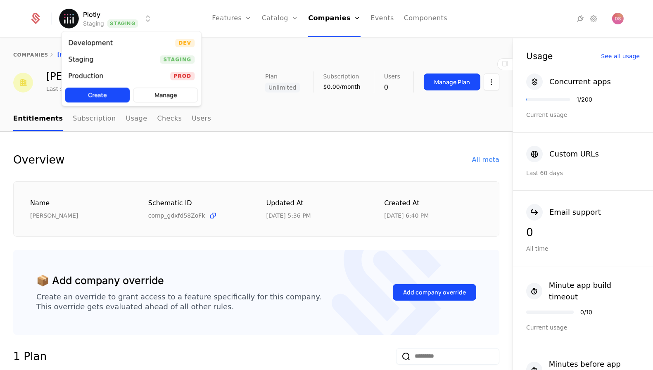
click at [274, 23] on html "Plotly Staging Staging Features Features Flags Catalog Plans Add Ons Credits Co…" at bounding box center [326, 185] width 653 height 370
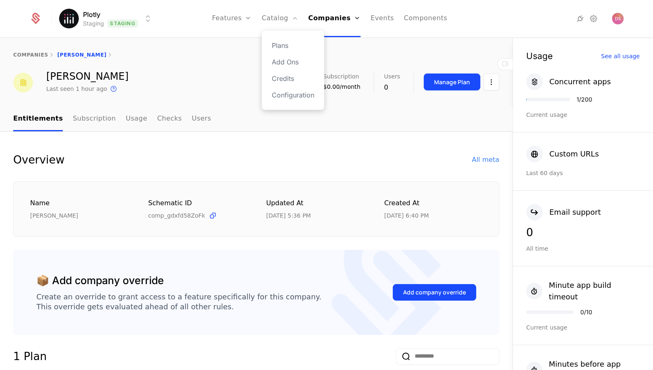
click at [285, 52] on div "Plans Add Ons Credits Configuration" at bounding box center [293, 70] width 62 height 79
click at [286, 50] on link "Plans" at bounding box center [293, 45] width 43 height 10
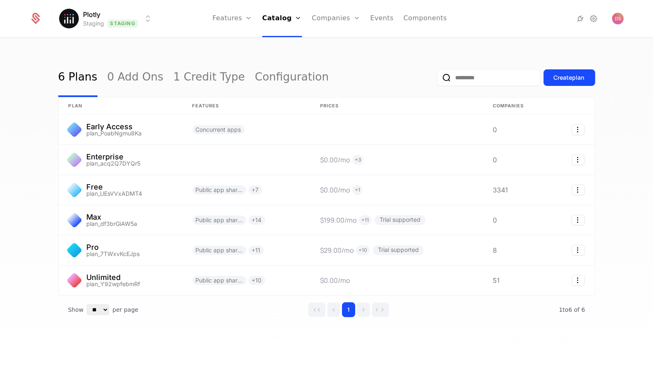
click at [126, 14] on html "Plotly Staging Staging Features Features Flags Catalog Plans Add Ons Credits Co…" at bounding box center [326, 185] width 653 height 370
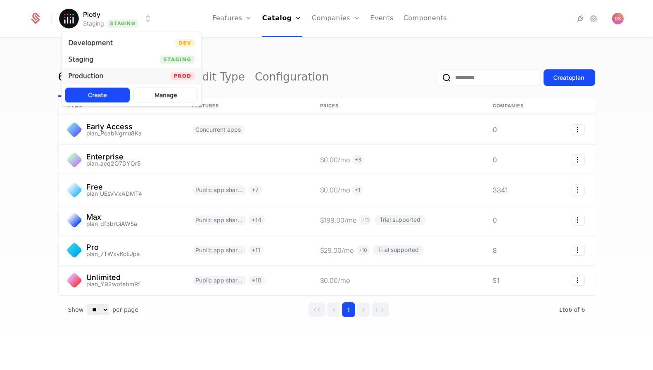
click at [159, 79] on div "Production Prod" at bounding box center [132, 76] width 140 height 17
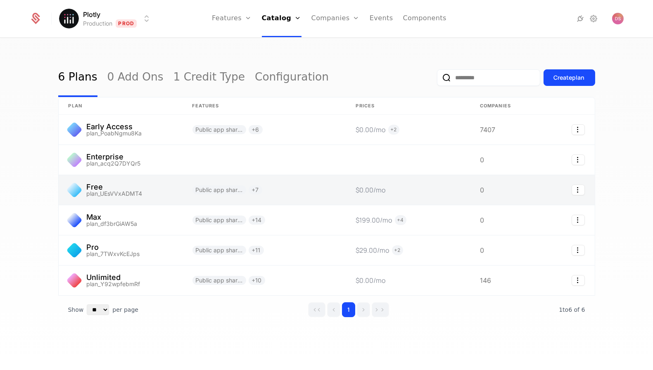
click at [159, 189] on link at bounding box center [121, 190] width 124 height 30
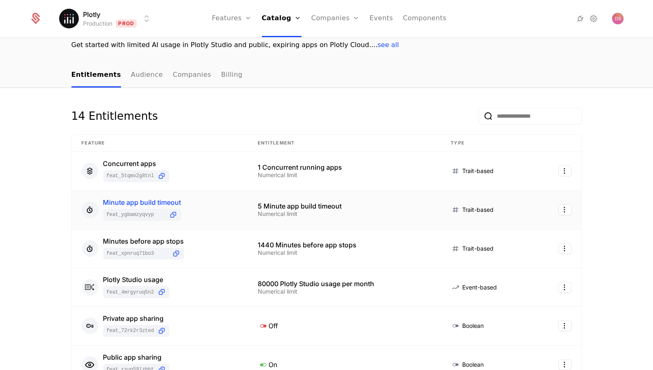
scroll to position [79, 0]
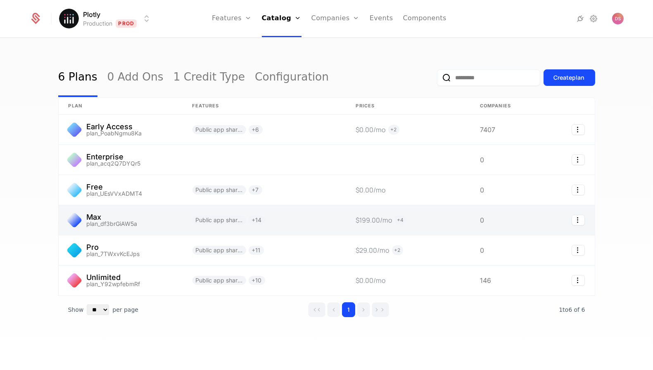
click at [140, 227] on link at bounding box center [121, 220] width 124 height 30
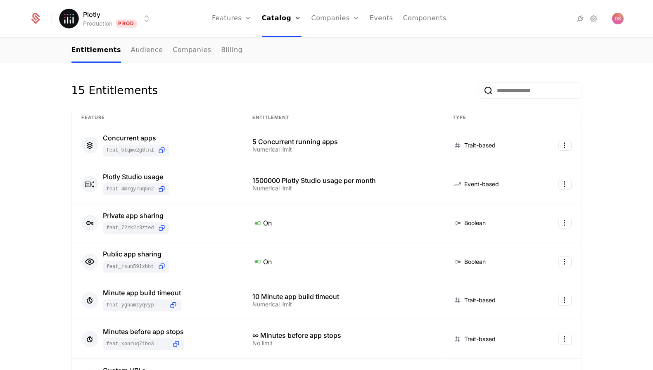
scroll to position [99, 0]
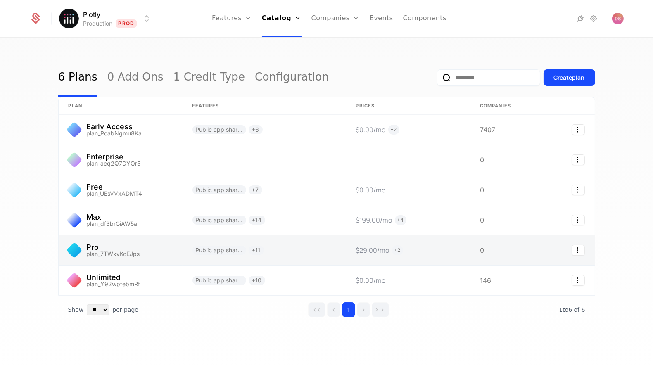
click at [136, 238] on link at bounding box center [121, 251] width 124 height 30
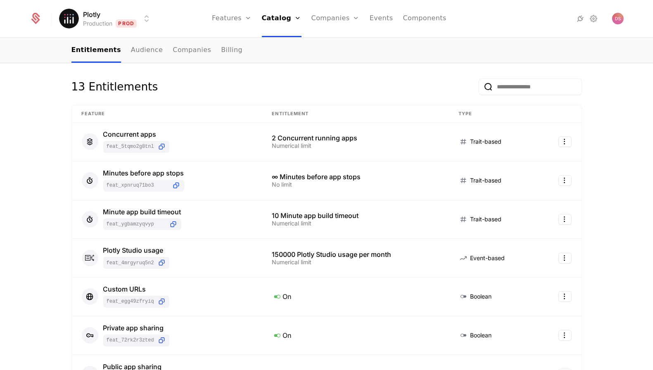
scroll to position [98, 0]
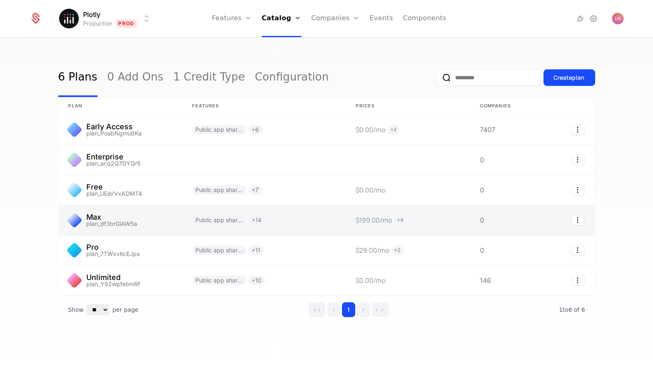
click at [139, 217] on link at bounding box center [121, 220] width 124 height 30
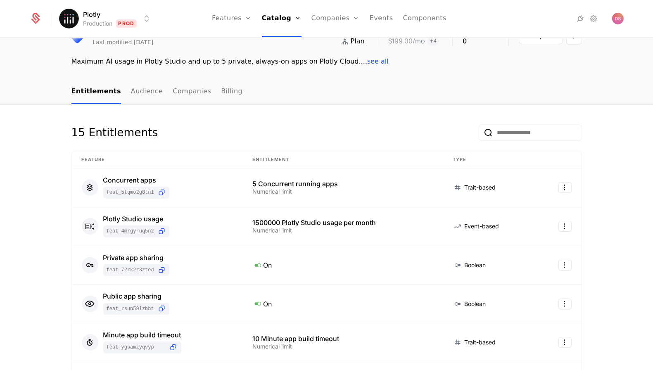
scroll to position [50, 0]
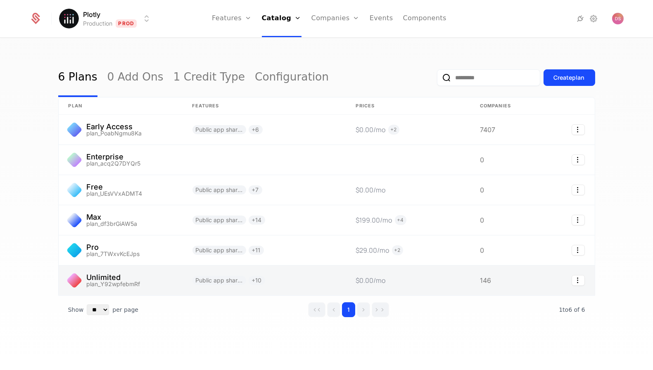
click at [144, 269] on link at bounding box center [121, 281] width 124 height 30
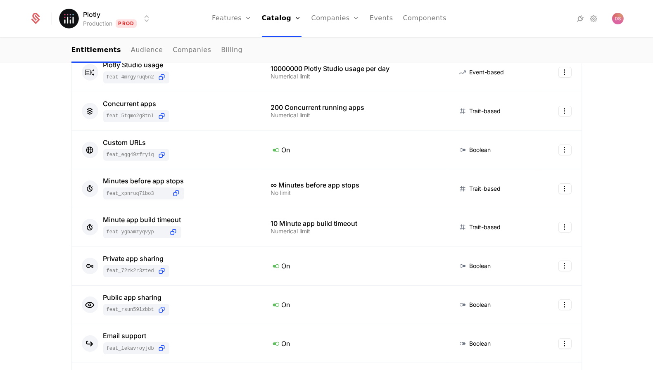
scroll to position [160, 0]
